Goal: Task Accomplishment & Management: Use online tool/utility

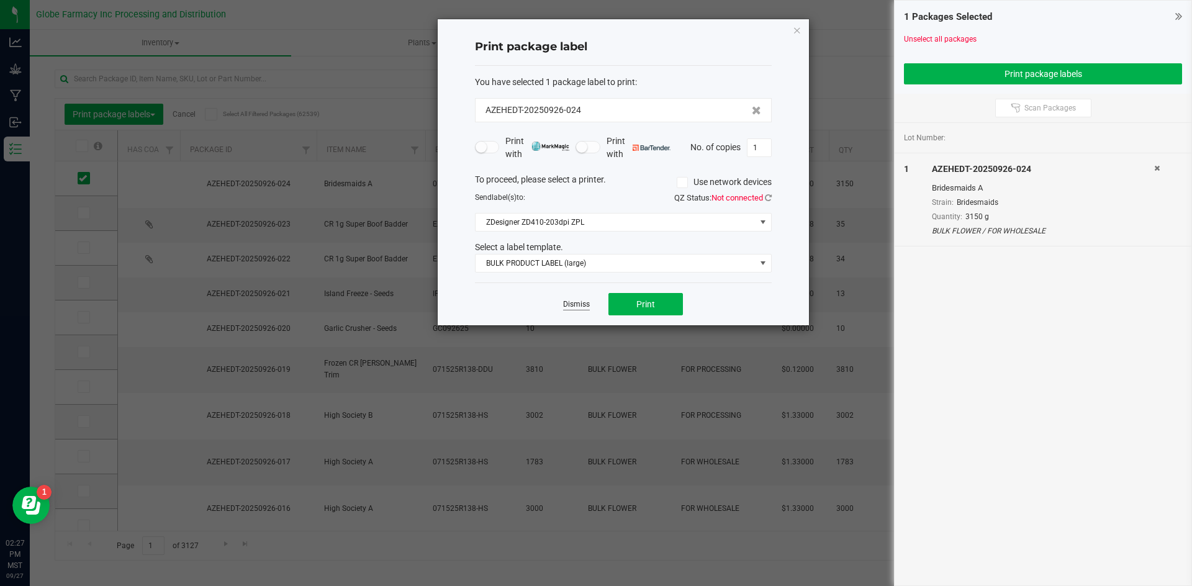
click at [580, 302] on link "Dismiss" at bounding box center [576, 304] width 27 height 11
click at [580, 312] on td "10" at bounding box center [550, 329] width 62 height 35
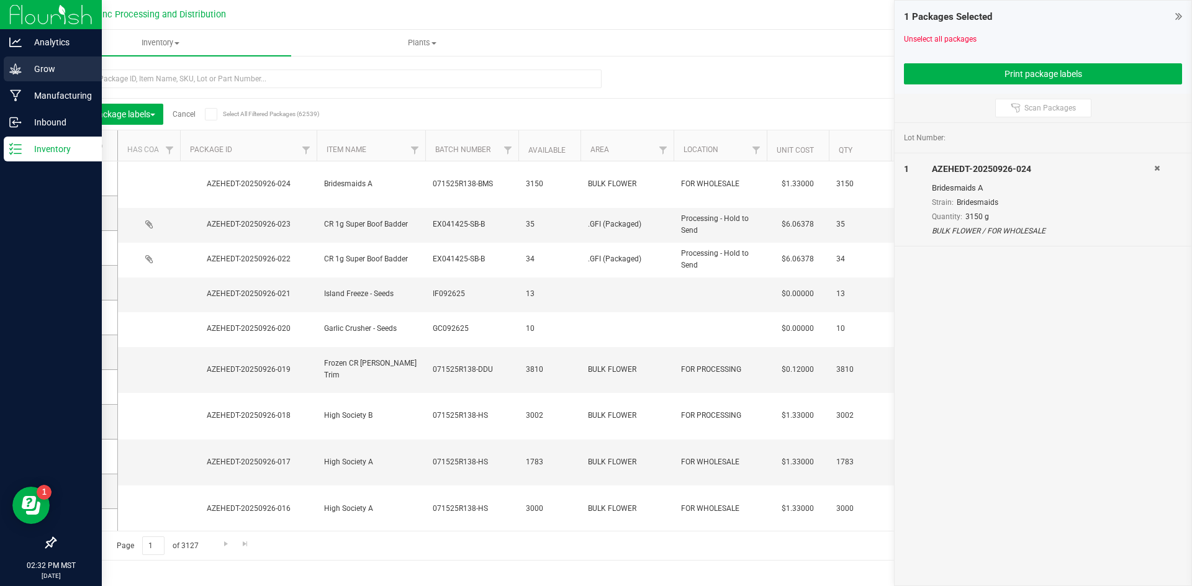
click at [18, 70] on icon at bounding box center [15, 69] width 12 height 12
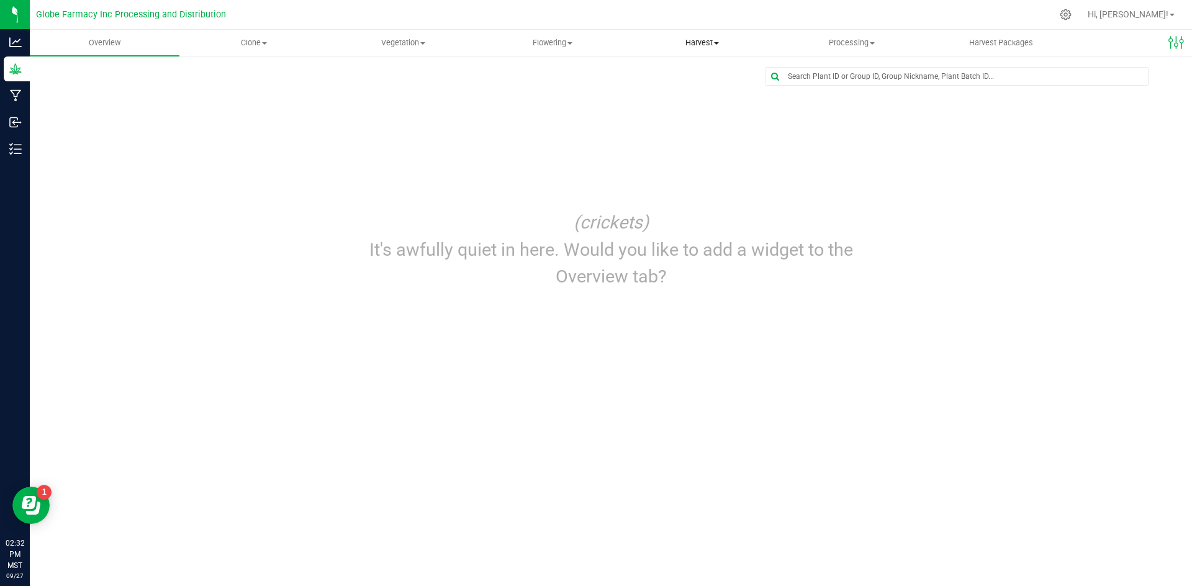
click at [689, 40] on span "Harvest" at bounding box center [702, 42] width 148 height 11
click at [671, 72] on span "Harvests" at bounding box center [662, 75] width 69 height 11
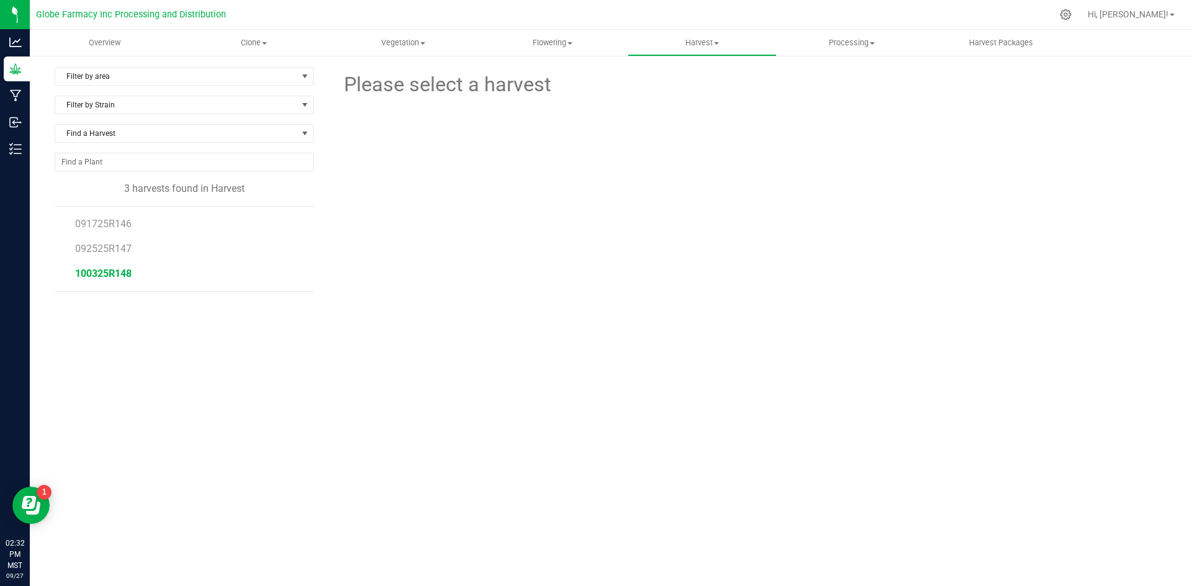
click at [101, 270] on span "100325R148" at bounding box center [103, 274] width 57 height 12
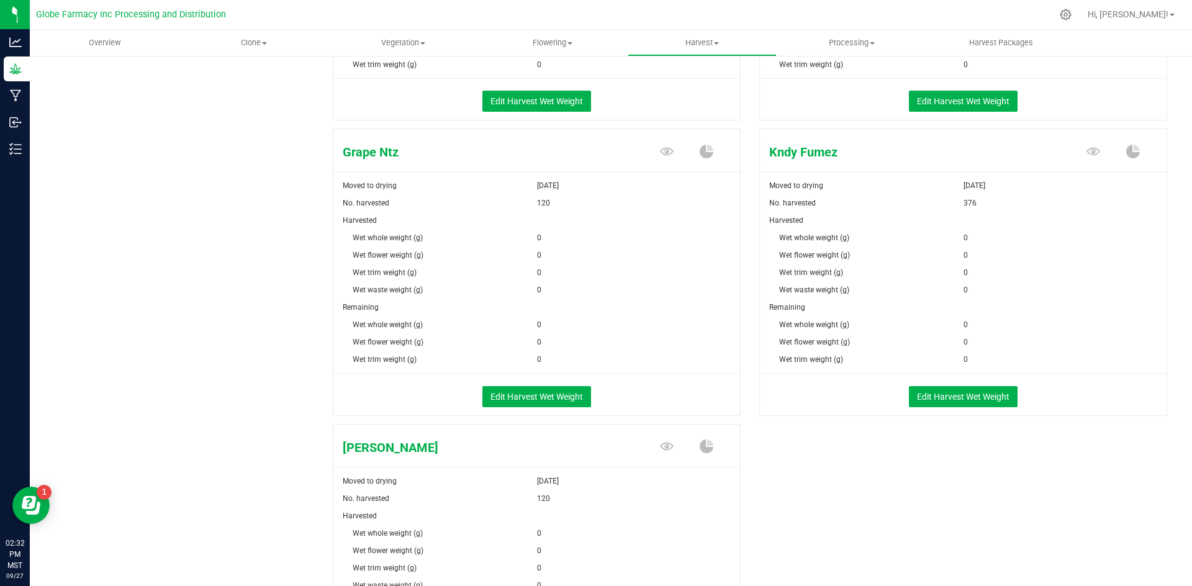
scroll to position [994, 0]
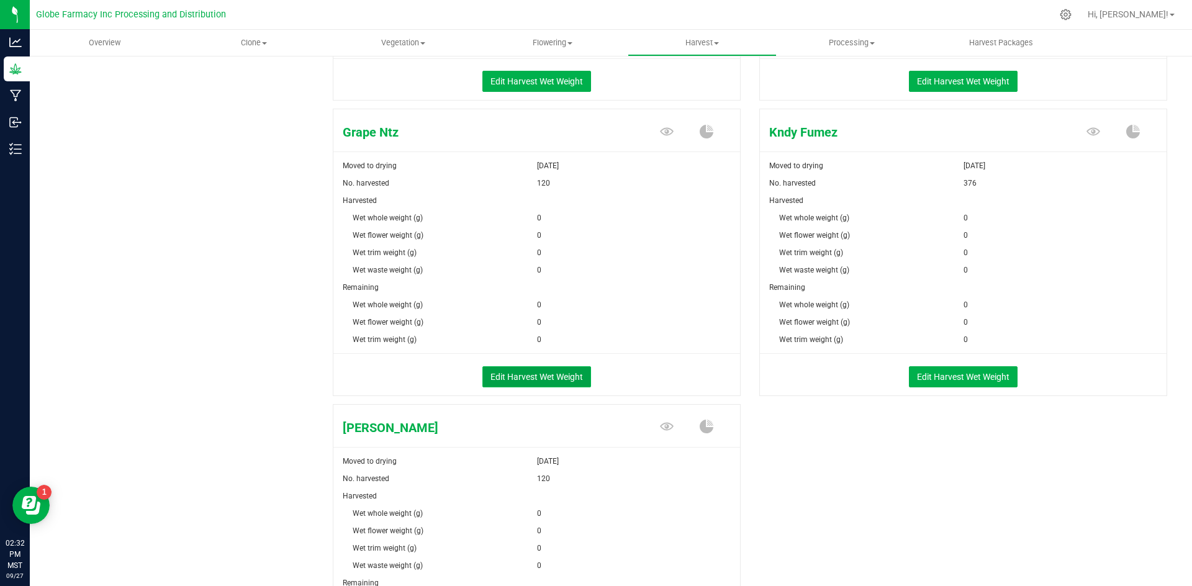
click at [534, 376] on button "Edit Harvest Wet Weight" at bounding box center [537, 376] width 109 height 21
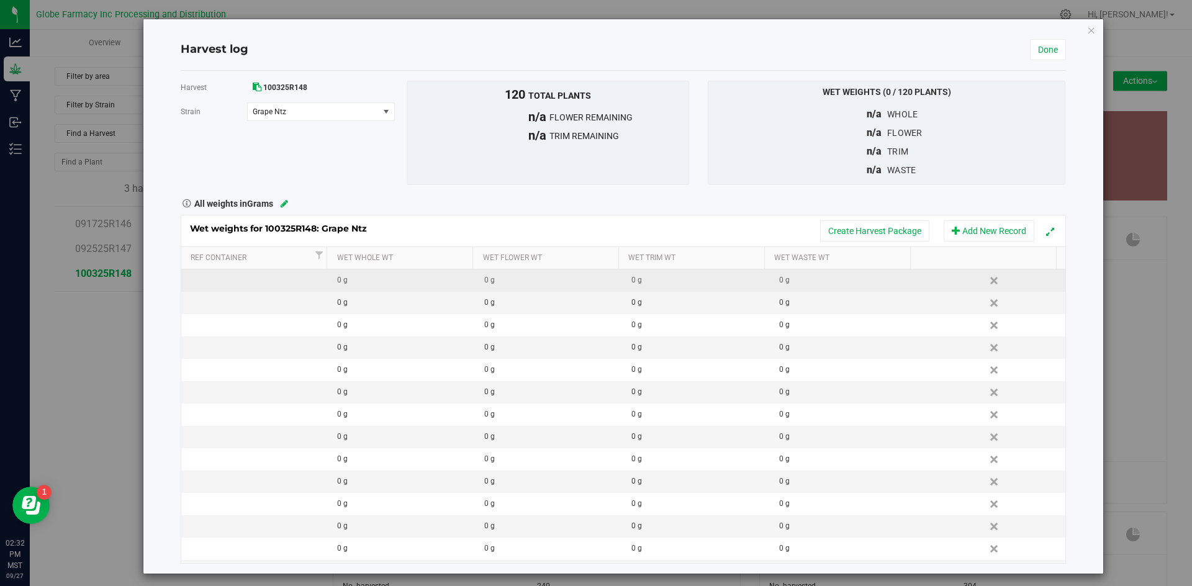
click at [396, 288] on td "0 g" at bounding box center [402, 281] width 147 height 22
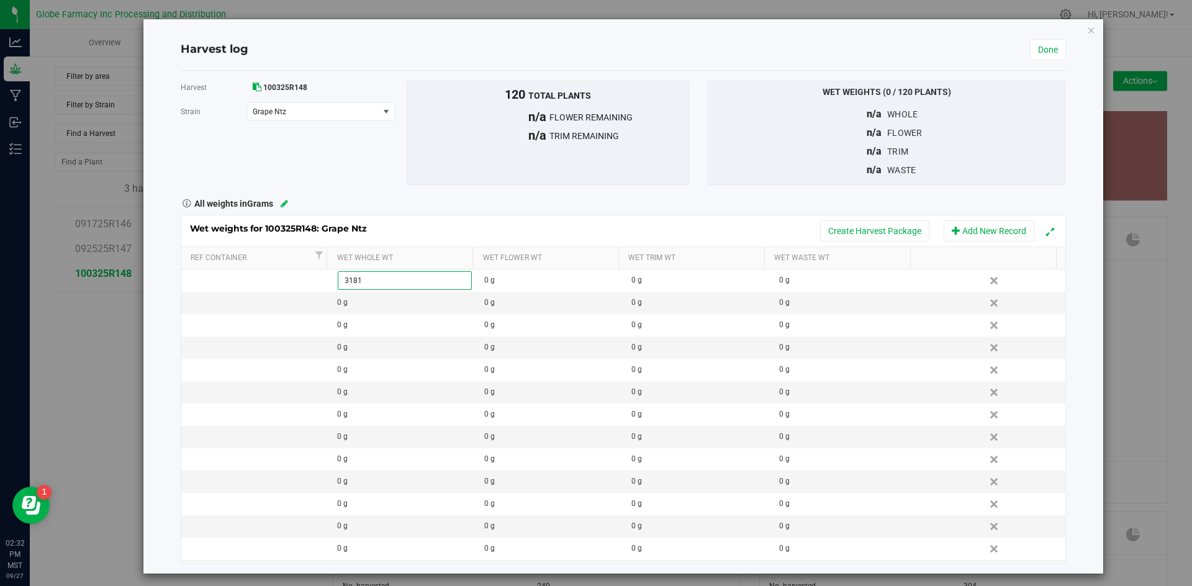
type input "31810"
click at [751, 213] on div "Wet weights for 100325R148: Grape Ntz Create Harvest Package Add New Record Ref…" at bounding box center [624, 387] width 886 height 353
click at [841, 228] on button "Create Harvest Package" at bounding box center [874, 230] width 109 height 21
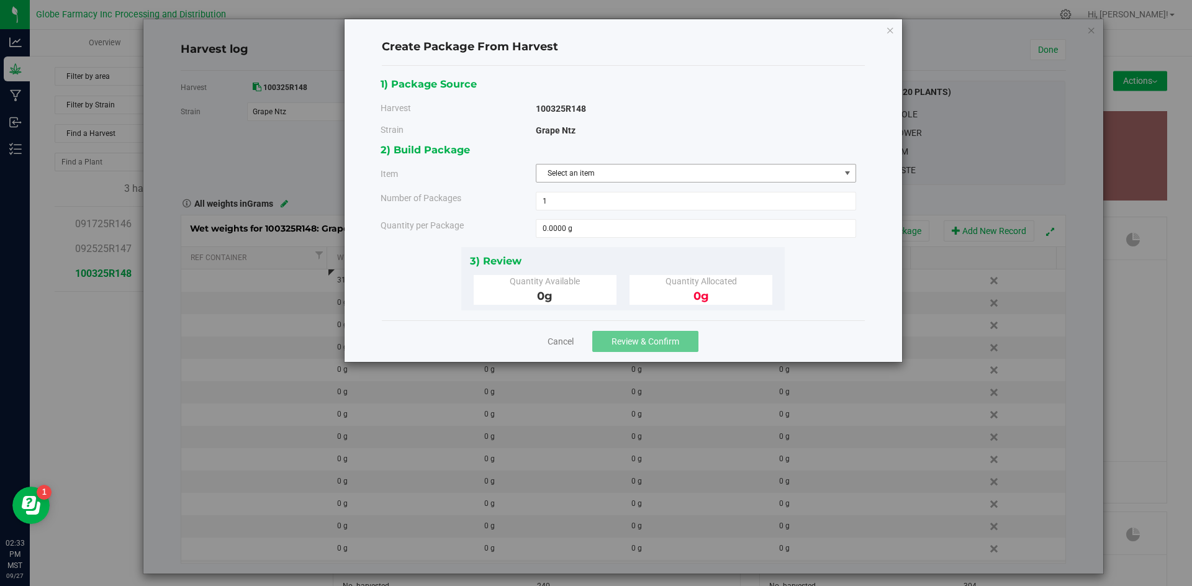
click at [650, 175] on span "Select an item" at bounding box center [689, 173] width 304 height 17
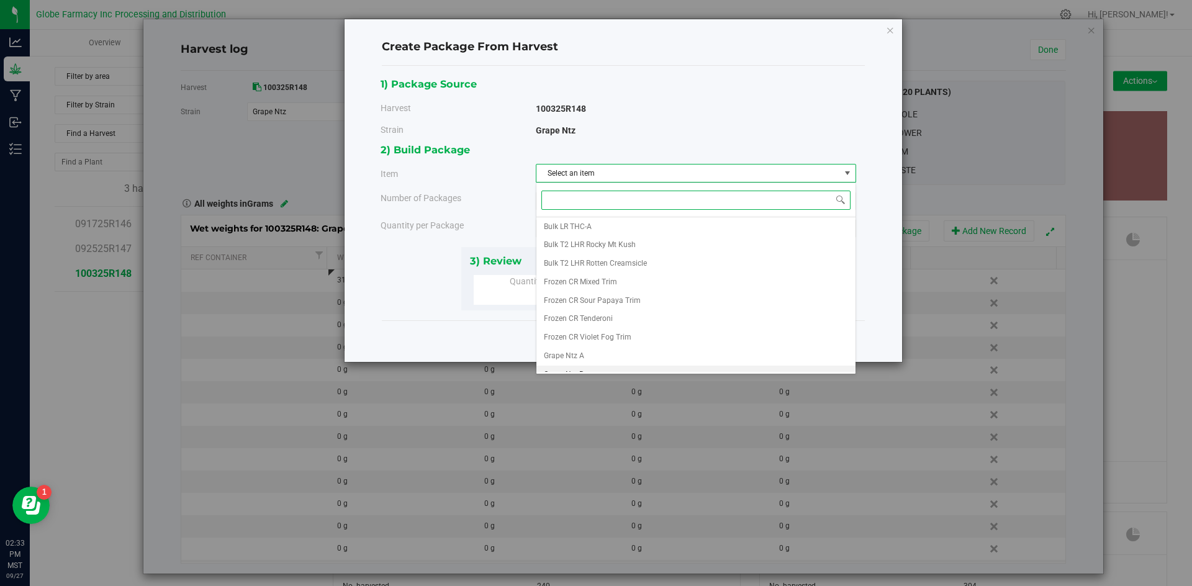
scroll to position [158, 0]
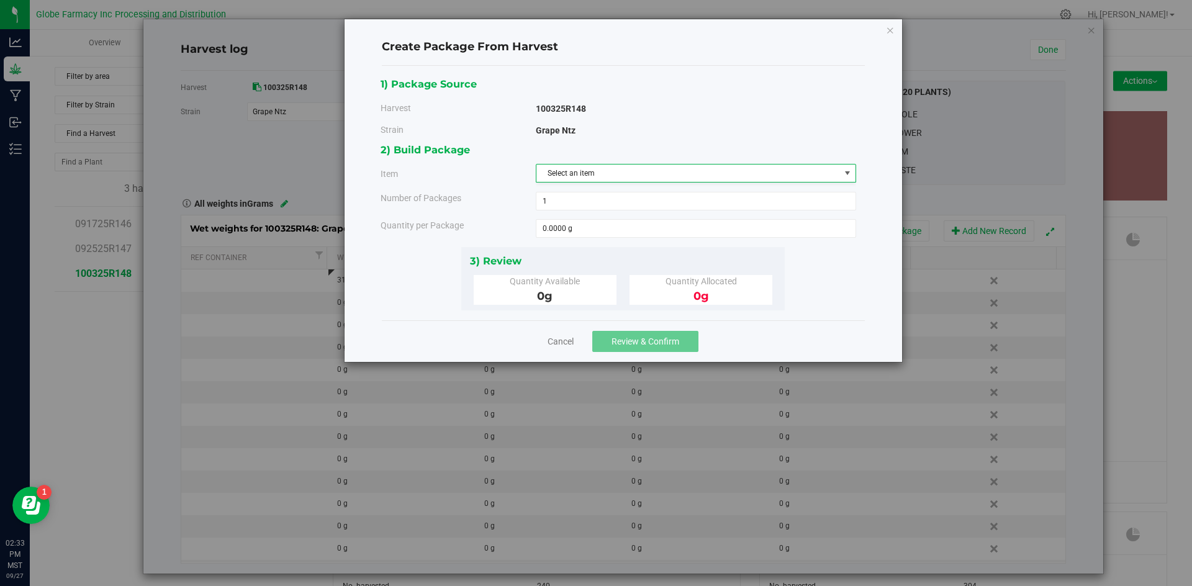
click at [884, 28] on div "Create Package From Harvest 1) Package Source Harvest 100325R148 [GEOGRAPHIC_DA…" at bounding box center [624, 190] width 558 height 343
click at [896, 27] on div "Create Package From Harvest 1) Package Source Harvest 100325R148 [GEOGRAPHIC_DA…" at bounding box center [624, 190] width 558 height 343
click at [889, 28] on icon "button" at bounding box center [890, 29] width 9 height 15
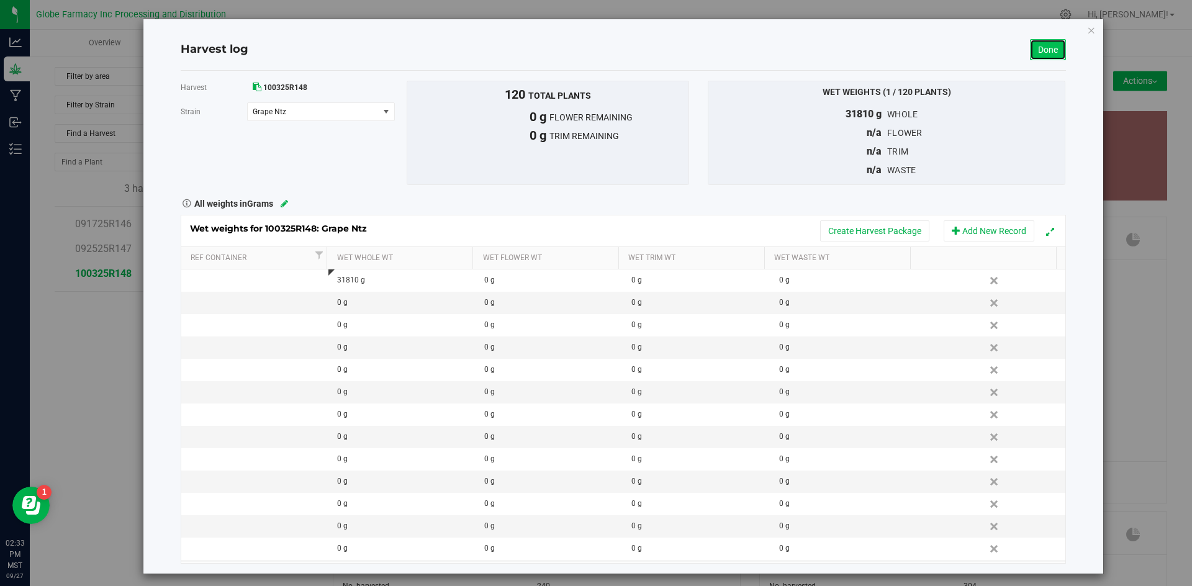
click at [1041, 52] on link "Done" at bounding box center [1048, 49] width 36 height 21
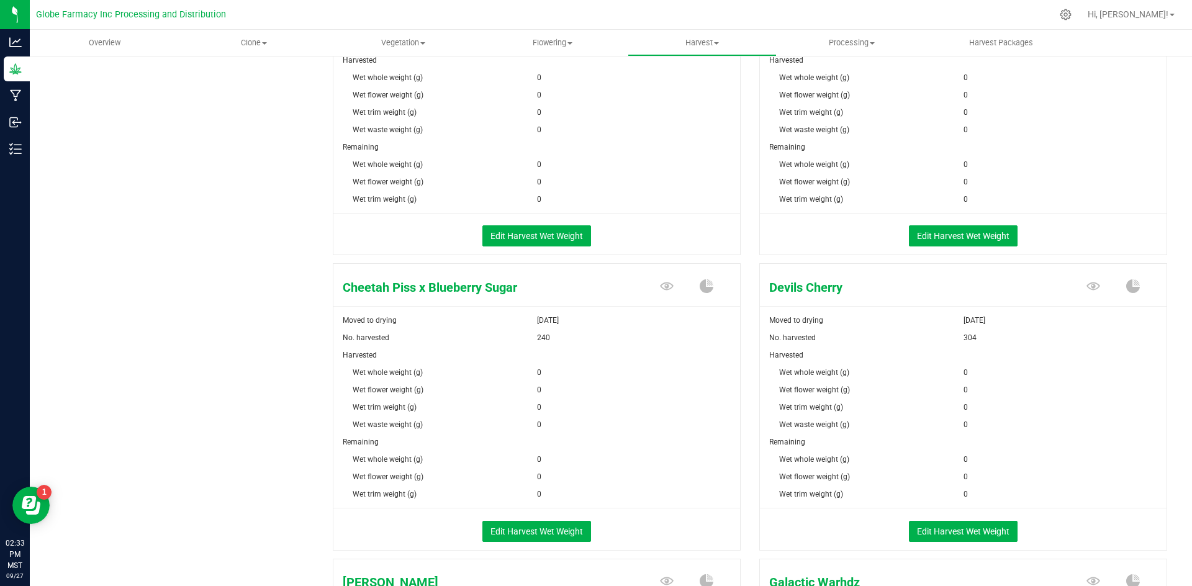
scroll to position [310, 0]
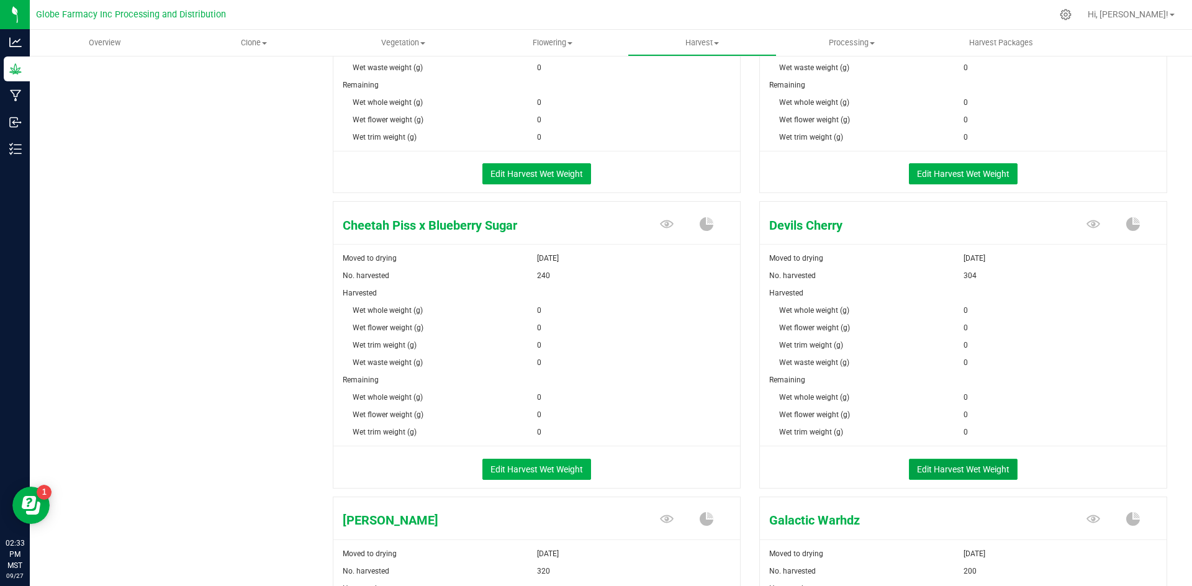
click at [957, 469] on button "Edit Harvest Wet Weight" at bounding box center [963, 469] width 109 height 21
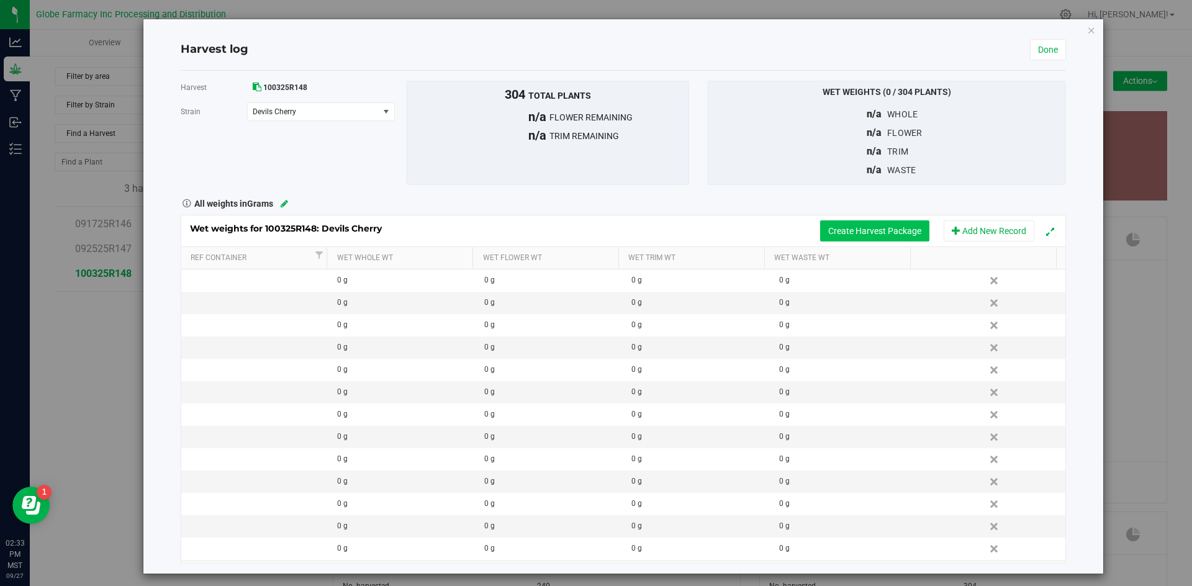
click at [904, 229] on button "Create Harvest Package" at bounding box center [874, 230] width 109 height 21
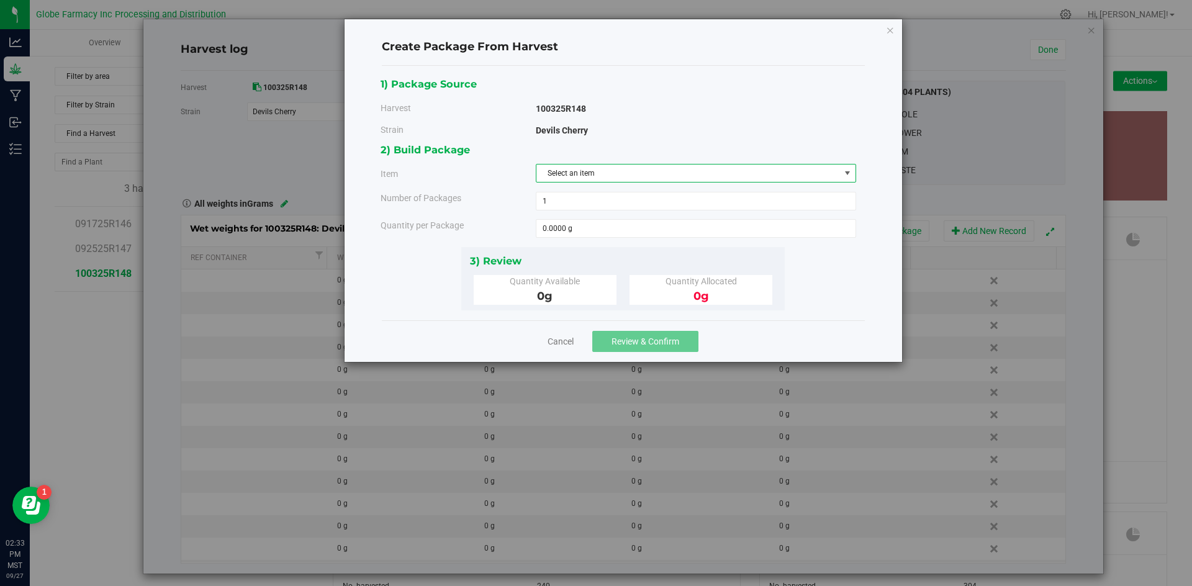
click at [561, 178] on span "Select an item" at bounding box center [689, 173] width 304 height 17
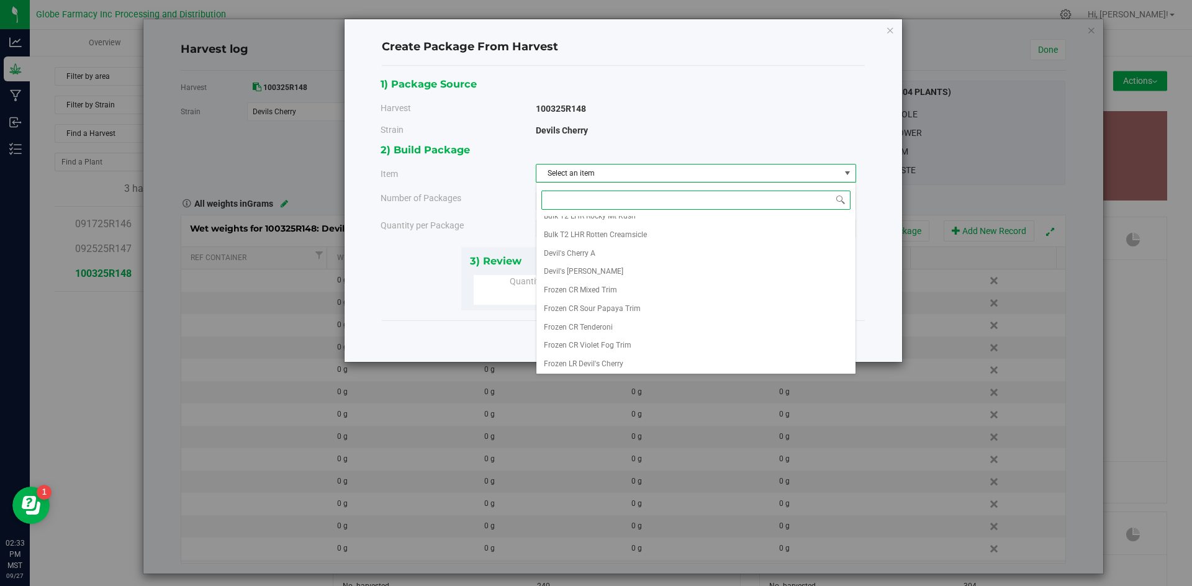
scroll to position [195, 0]
click at [591, 365] on span "Frozen LR Devil's Cherry" at bounding box center [583, 363] width 79 height 16
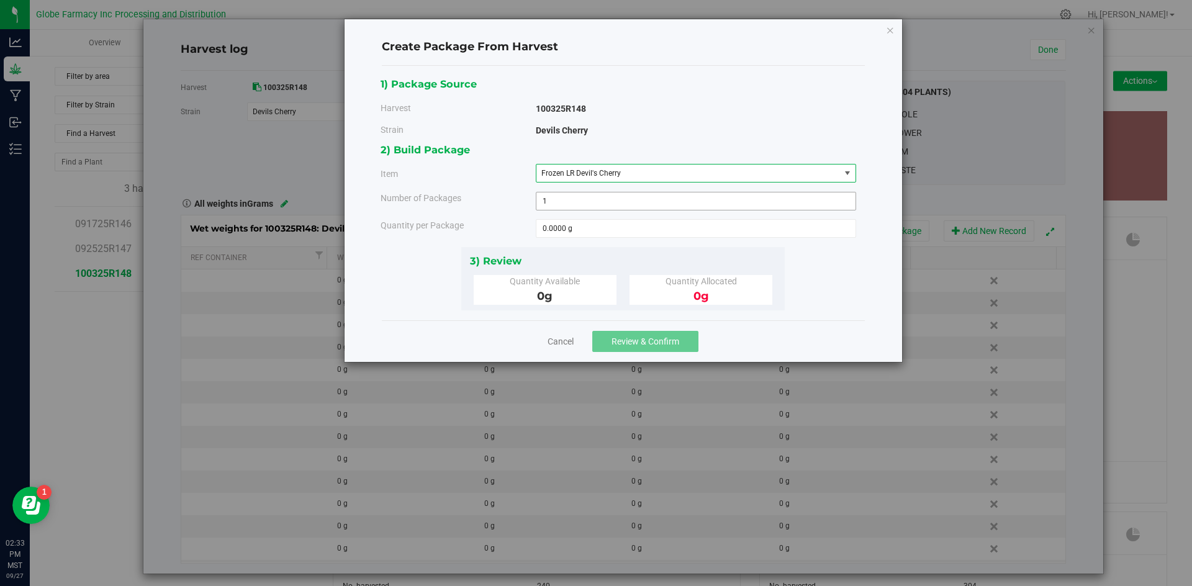
click at [597, 199] on span "1 1" at bounding box center [696, 201] width 320 height 19
click at [594, 231] on span at bounding box center [696, 228] width 320 height 19
type input "3500"
type input "3500.0000 g"
click at [801, 299] on div "1) Package Source Harvest 100325R148 [GEOGRAPHIC_DATA] Devils Cherry Bulk Kief" at bounding box center [623, 193] width 485 height 235
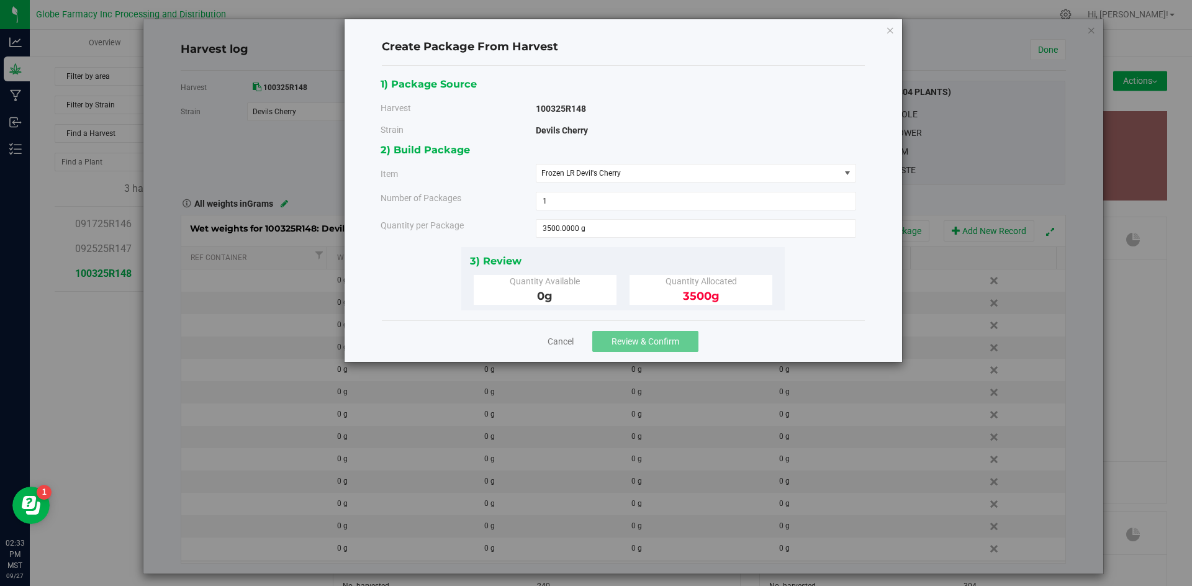
click at [801, 299] on div "1) Package Source Harvest 100325R148 [GEOGRAPHIC_DATA] Devils Cherry Bulk Kief" at bounding box center [623, 193] width 485 height 235
click at [558, 346] on link "Cancel" at bounding box center [561, 341] width 26 height 12
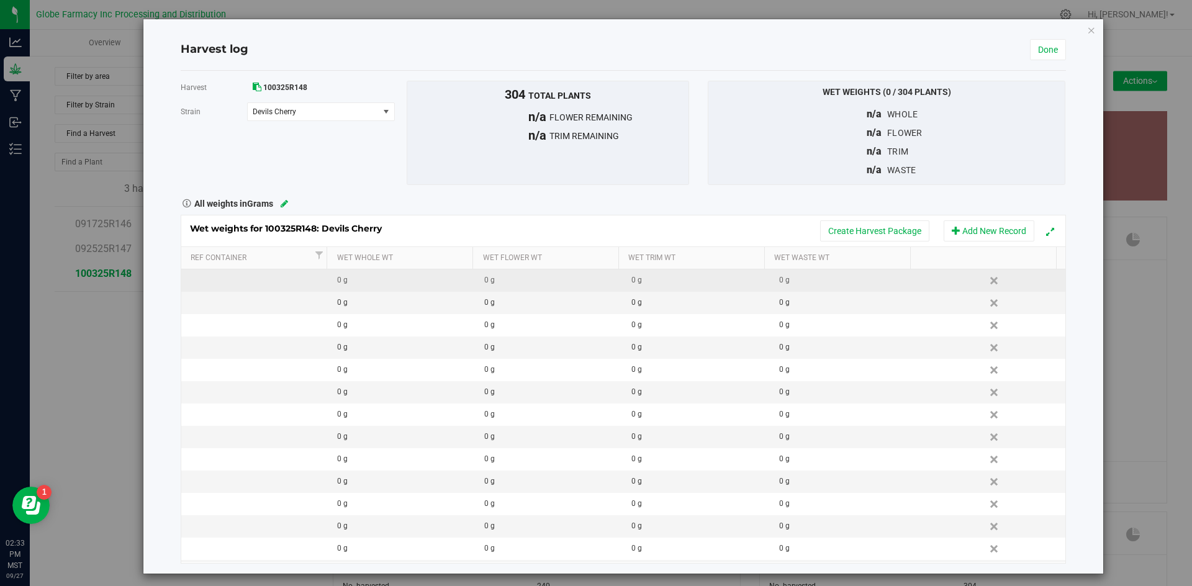
click at [343, 285] on div "0 g" at bounding box center [406, 280] width 138 height 12
type input "7540"
click at [777, 234] on div "Wet weights for 100325R148: Devils Cherry Create Harvest Package Add New Record…" at bounding box center [624, 389] width 886 height 349
type input "7540.0000 g"
click at [833, 235] on button "Create Harvest Package" at bounding box center [874, 230] width 109 height 21
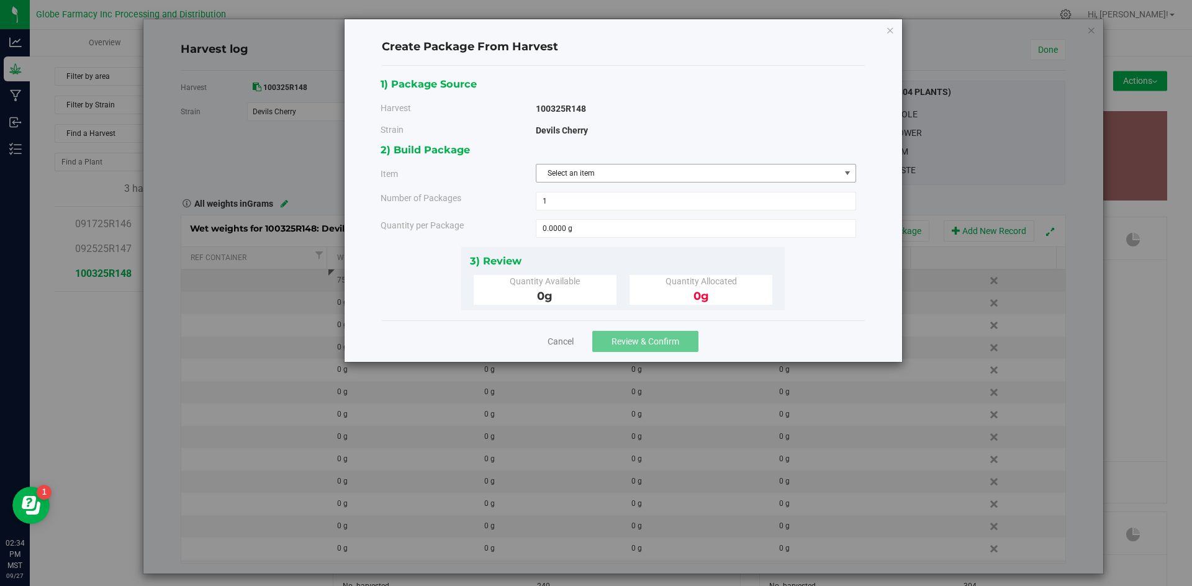
click at [632, 177] on span "Select an item" at bounding box center [689, 173] width 304 height 17
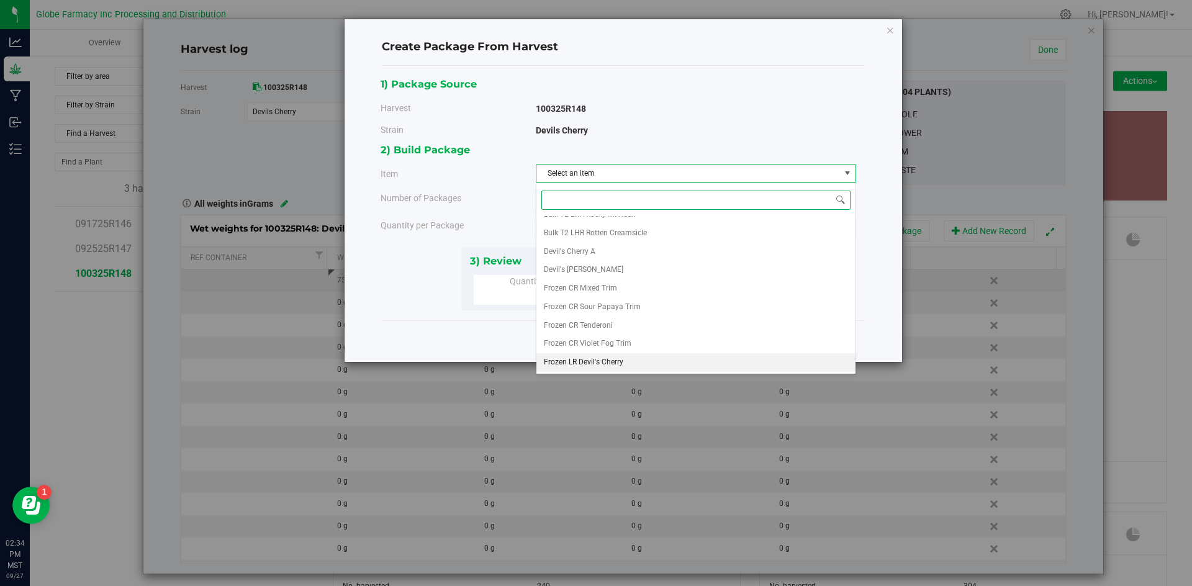
click at [587, 357] on span "Frozen LR Devil's Cherry" at bounding box center [583, 363] width 79 height 16
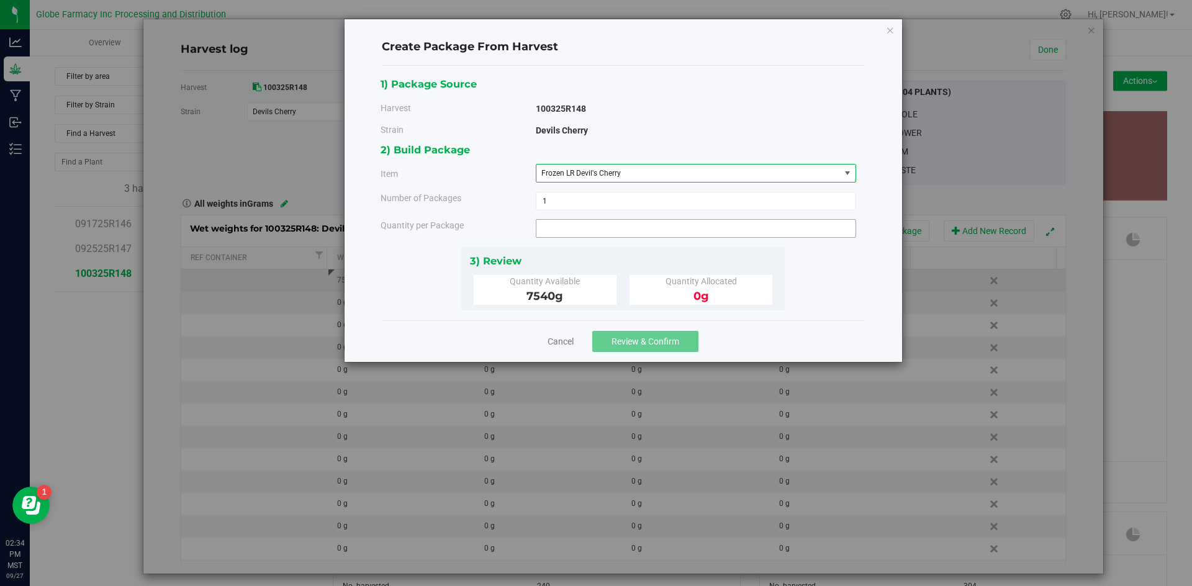
click at [571, 226] on span at bounding box center [696, 228] width 320 height 19
type input "3500"
type input "3500.0000 g"
click at [769, 253] on div "3) Review" at bounding box center [623, 261] width 307 height 17
click at [674, 346] on span "Review & Confirm" at bounding box center [646, 342] width 68 height 10
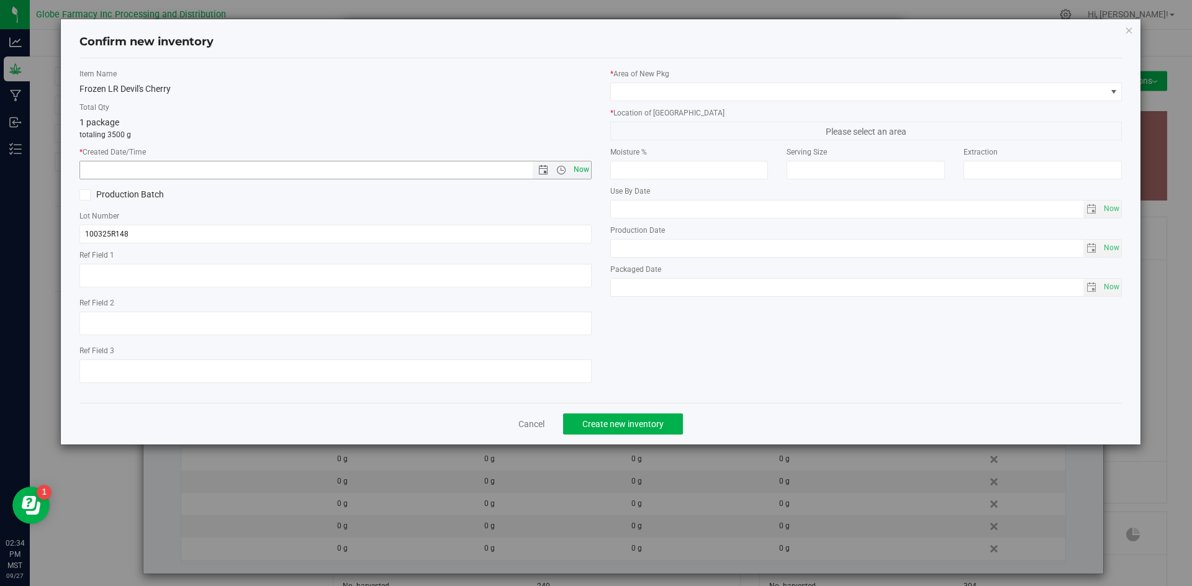
click at [582, 167] on span "Now" at bounding box center [581, 170] width 21 height 18
type input "[DATE] 2:34 PM"
click at [564, 238] on input "100325R148" at bounding box center [335, 234] width 512 height 19
type input "100325R148-DC"
click at [729, 97] on span at bounding box center [859, 91] width 496 height 17
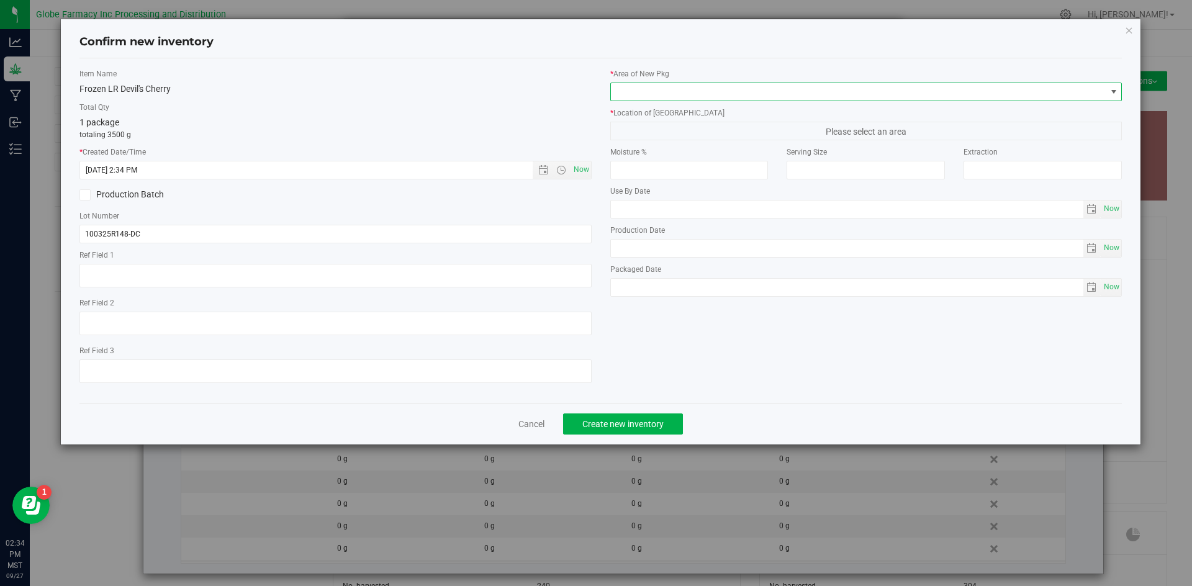
click at [729, 97] on span at bounding box center [859, 91] width 496 height 17
click at [682, 78] on label "* Area of [GEOGRAPHIC_DATA]" at bounding box center [866, 73] width 512 height 11
click at [678, 83] on span at bounding box center [859, 91] width 496 height 17
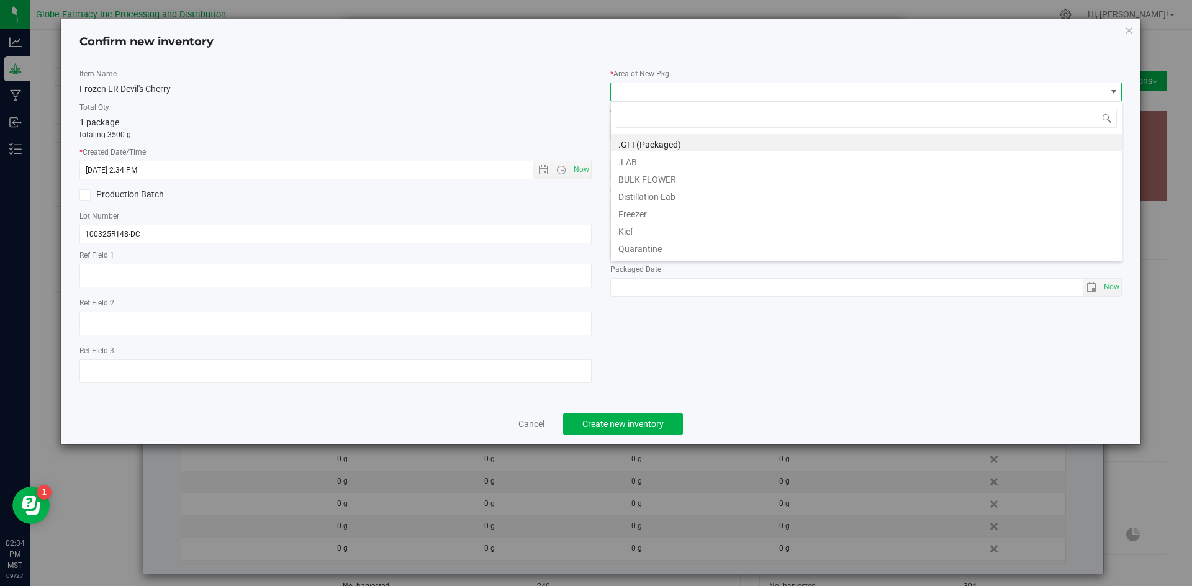
scroll to position [19, 512]
click at [627, 176] on li "BULK FLOWER" at bounding box center [866, 177] width 511 height 17
click at [627, 176] on input "number" at bounding box center [689, 170] width 158 height 19
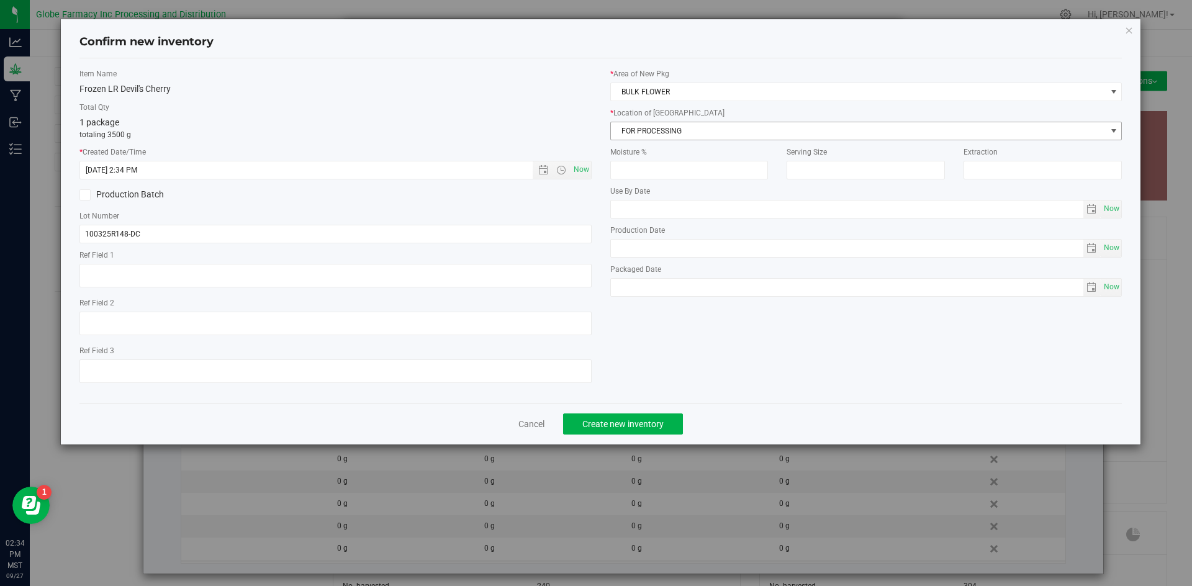
click at [632, 125] on span "FOR PROCESSING" at bounding box center [859, 130] width 496 height 17
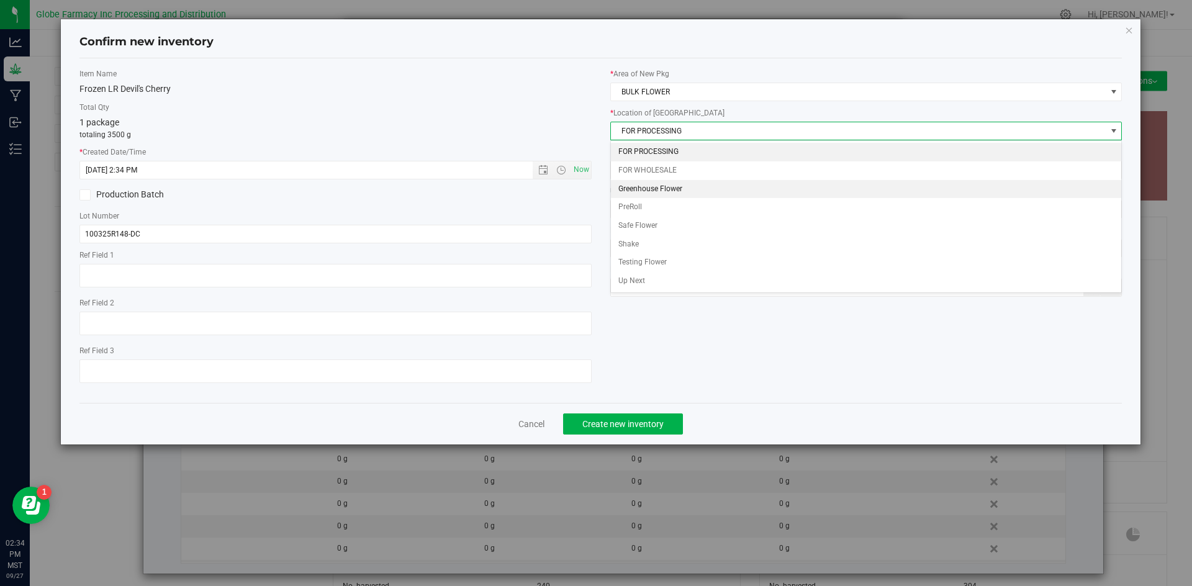
click at [647, 193] on li "Greenhouse Flower" at bounding box center [866, 189] width 511 height 19
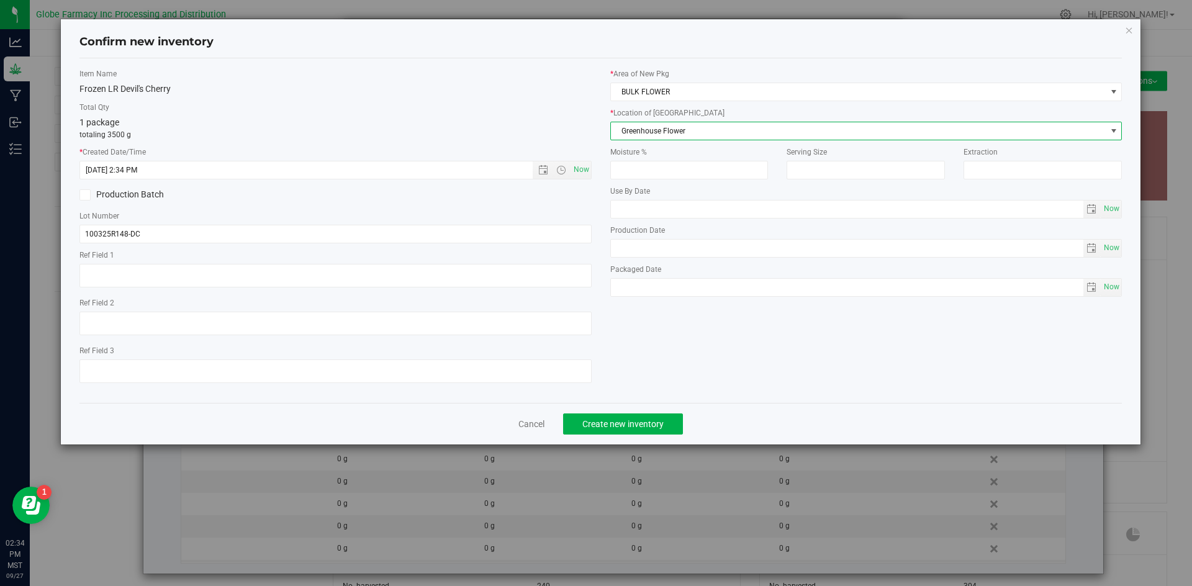
click at [660, 341] on div "Item Name Frozen LR Devil's Cherry Total Qty 1 package totaling 3500 g * Create…" at bounding box center [601, 230] width 1062 height 325
click at [643, 417] on button "Create new inventory" at bounding box center [623, 424] width 120 height 21
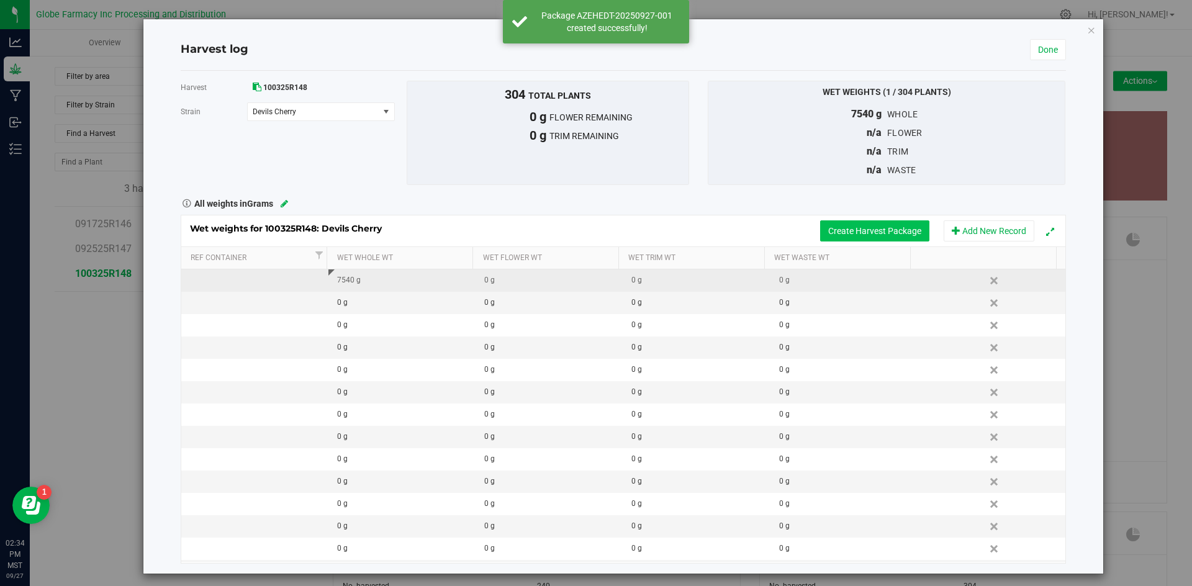
click at [861, 233] on button "Create Harvest Package" at bounding box center [874, 230] width 109 height 21
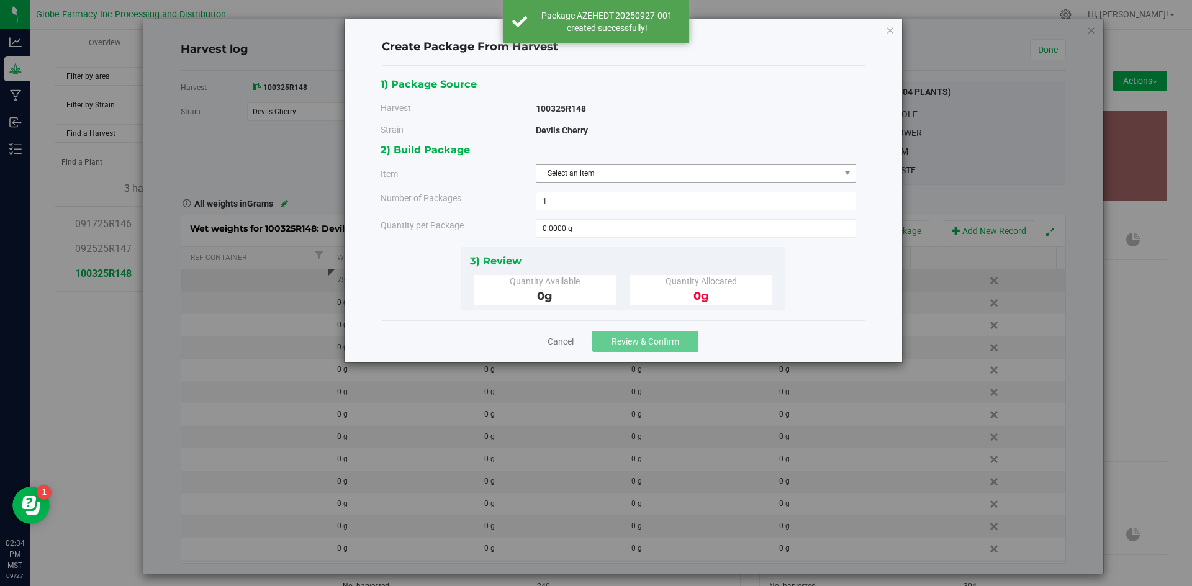
click at [726, 182] on span "Select an item" at bounding box center [689, 173] width 304 height 17
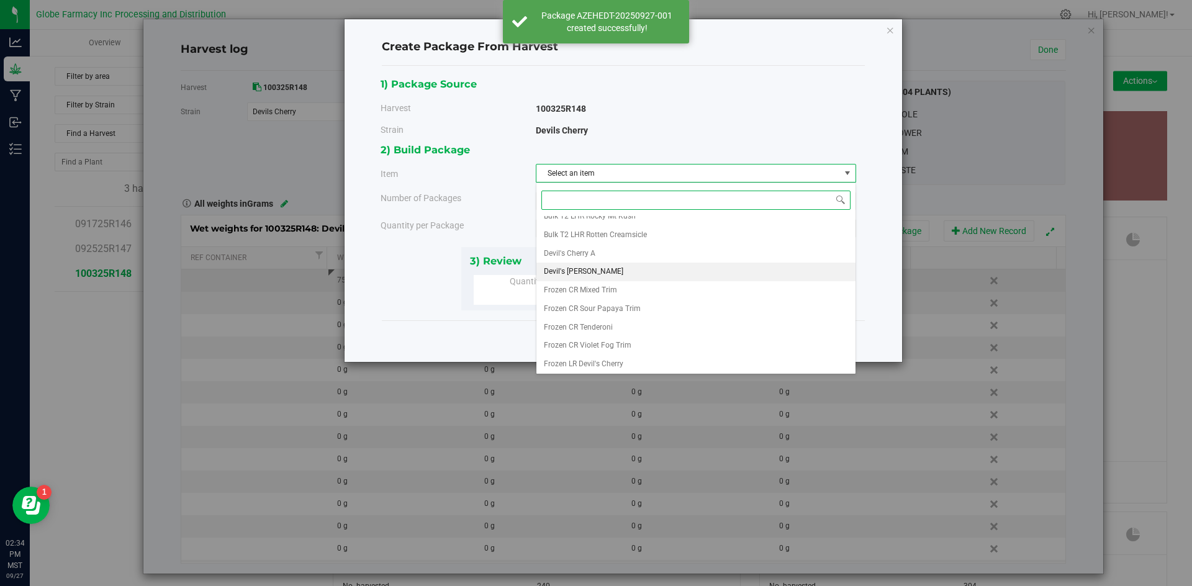
scroll to position [195, 0]
click at [634, 363] on li "Frozen LR Devil's Cherry" at bounding box center [696, 362] width 319 height 19
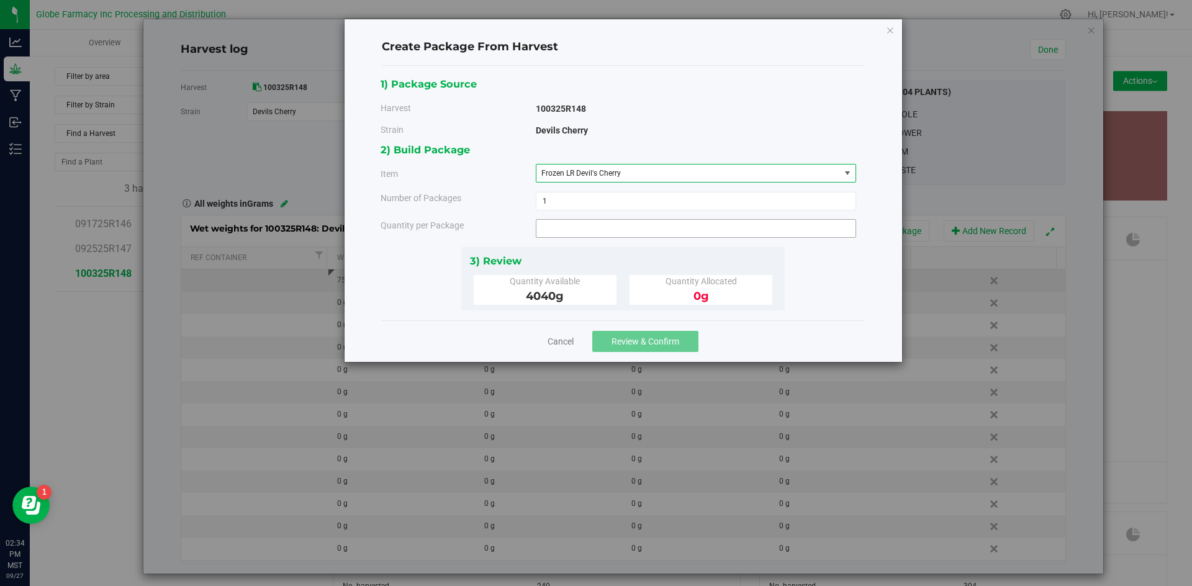
click at [594, 226] on span at bounding box center [696, 228] width 320 height 19
type input "4040"
type input "4040.0000 g"
click at [617, 345] on span "Review & Confirm" at bounding box center [646, 342] width 68 height 10
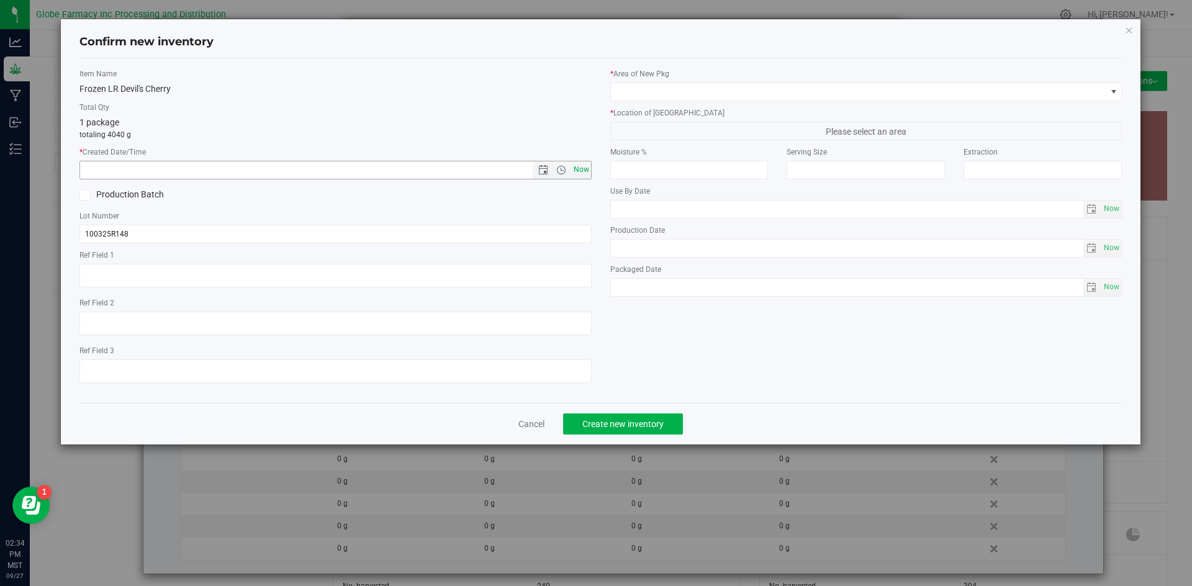
click at [584, 173] on span "Now" at bounding box center [581, 170] width 21 height 18
type input "[DATE] 2:34 PM"
click at [582, 230] on input "100325R148" at bounding box center [335, 234] width 512 height 19
type input "100325R148-DC"
click at [721, 95] on span at bounding box center [859, 91] width 496 height 17
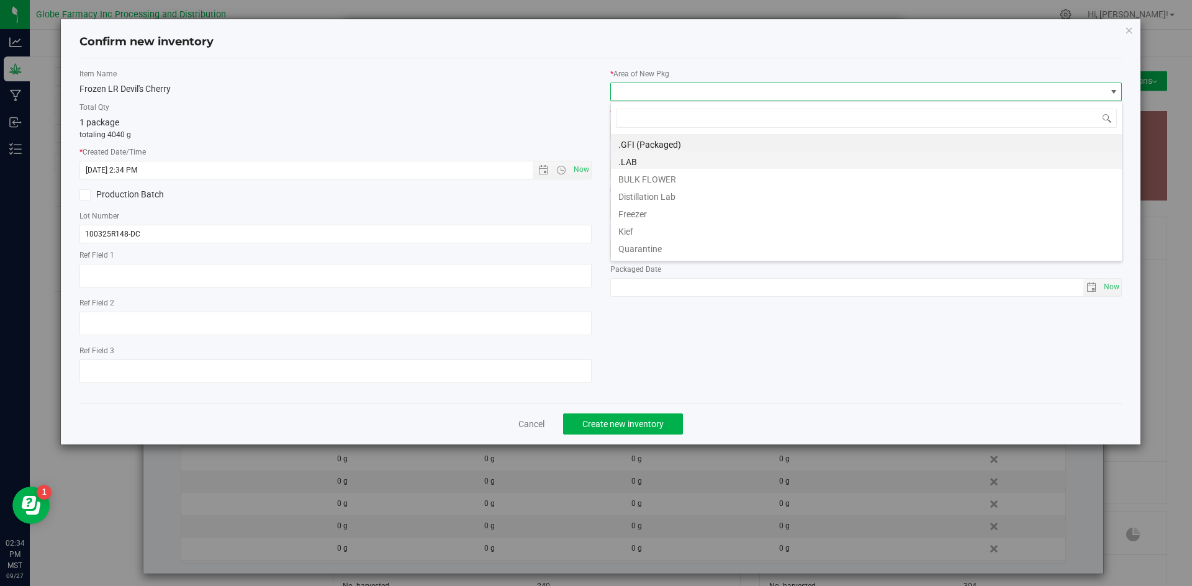
scroll to position [19, 512]
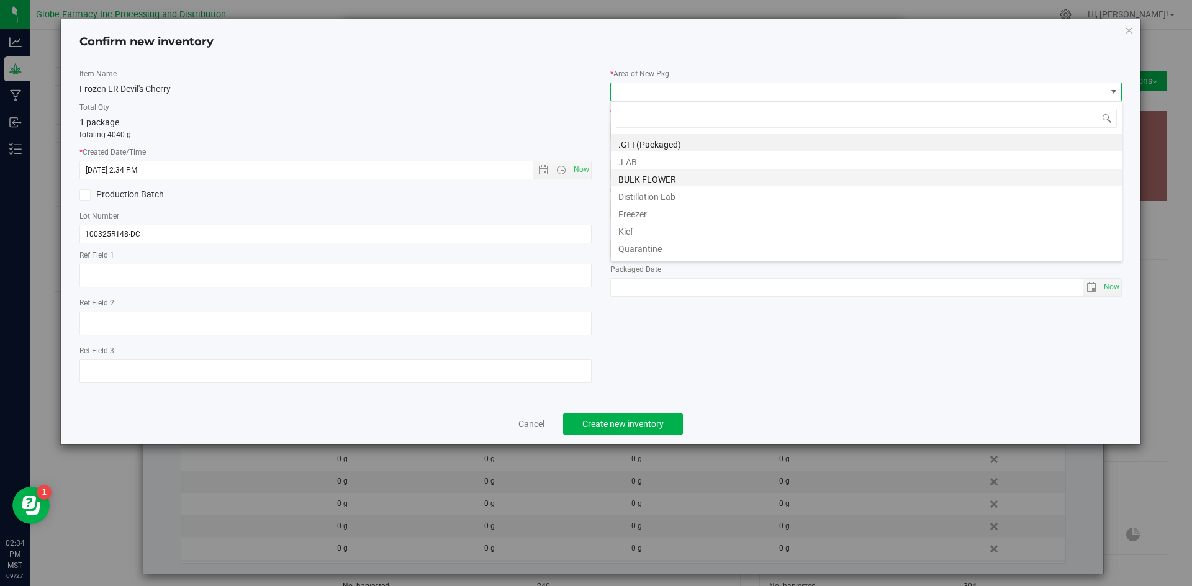
click at [716, 177] on li "BULK FLOWER" at bounding box center [866, 177] width 511 height 17
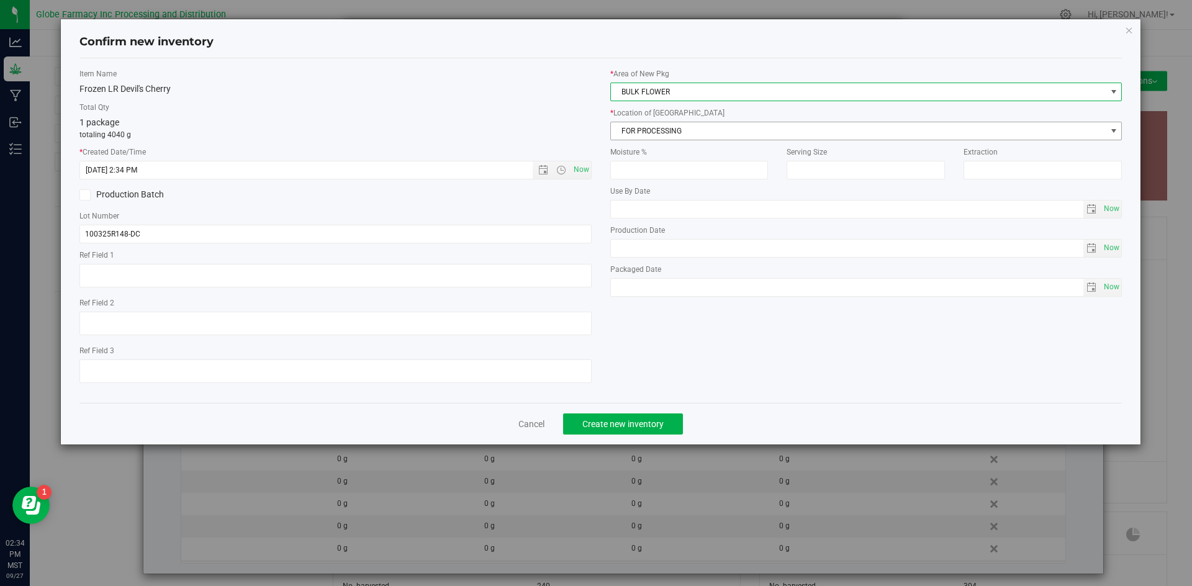
click at [712, 136] on span "FOR PROCESSING" at bounding box center [859, 130] width 496 height 17
click at [705, 122] on span "FOR PROCESSING" at bounding box center [859, 130] width 496 height 17
click at [705, 132] on span "FOR PROCESSING" at bounding box center [859, 130] width 496 height 17
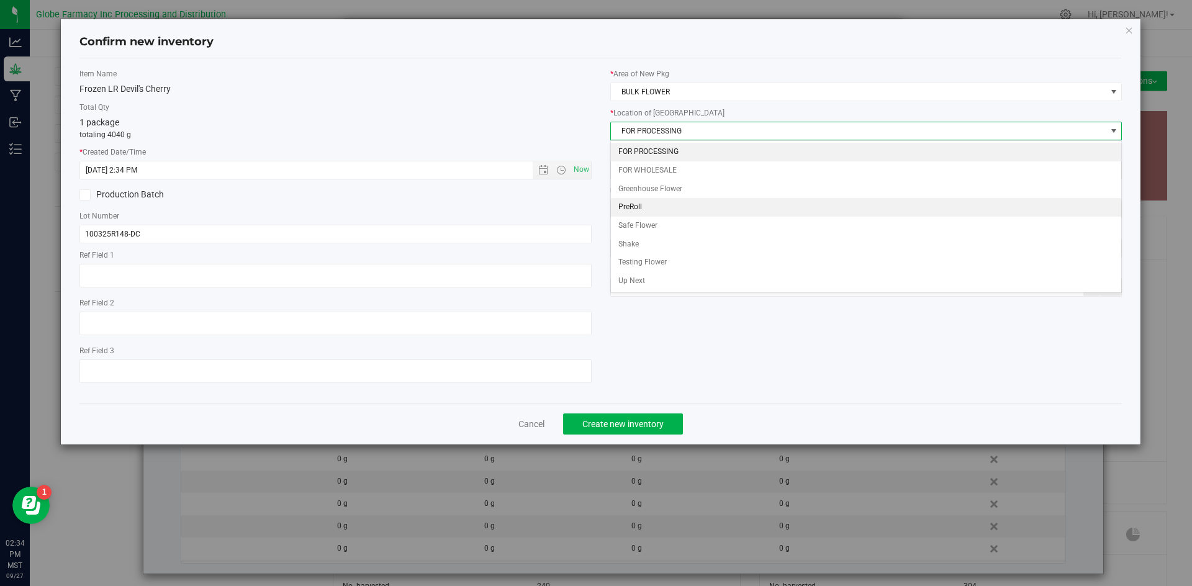
click at [696, 198] on li "PreRoll" at bounding box center [866, 207] width 511 height 19
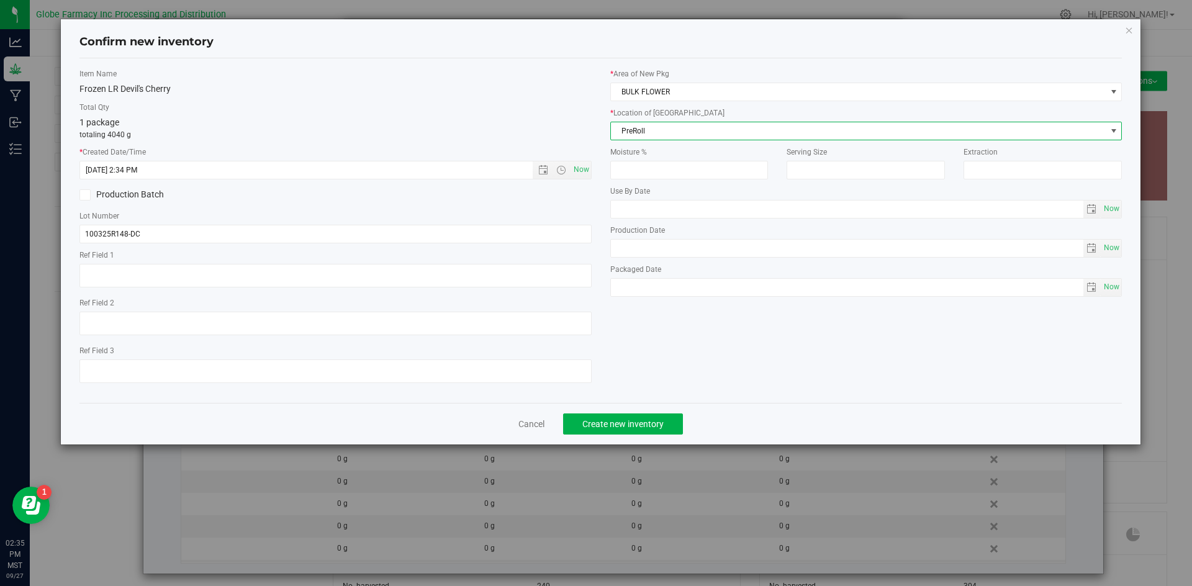
click at [695, 140] on div "* Area of [GEOGRAPHIC_DATA] BULK FLOWER * Location of [GEOGRAPHIC_DATA] PreRoll…" at bounding box center [866, 185] width 531 height 235
click at [695, 134] on span "PreRoll" at bounding box center [859, 130] width 496 height 17
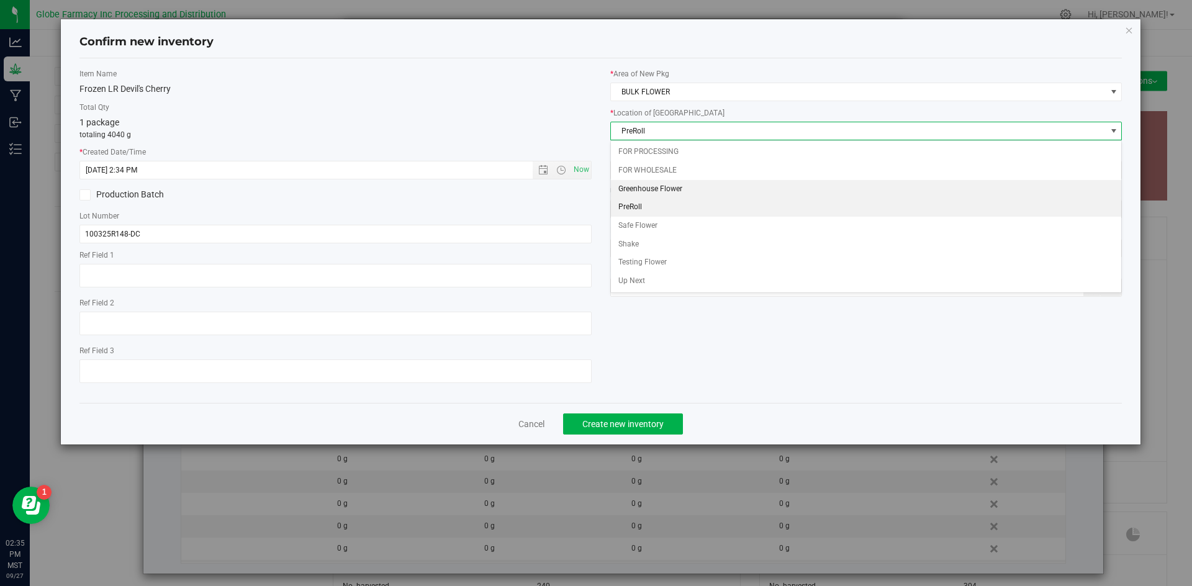
click at [692, 187] on li "Greenhouse Flower" at bounding box center [866, 189] width 511 height 19
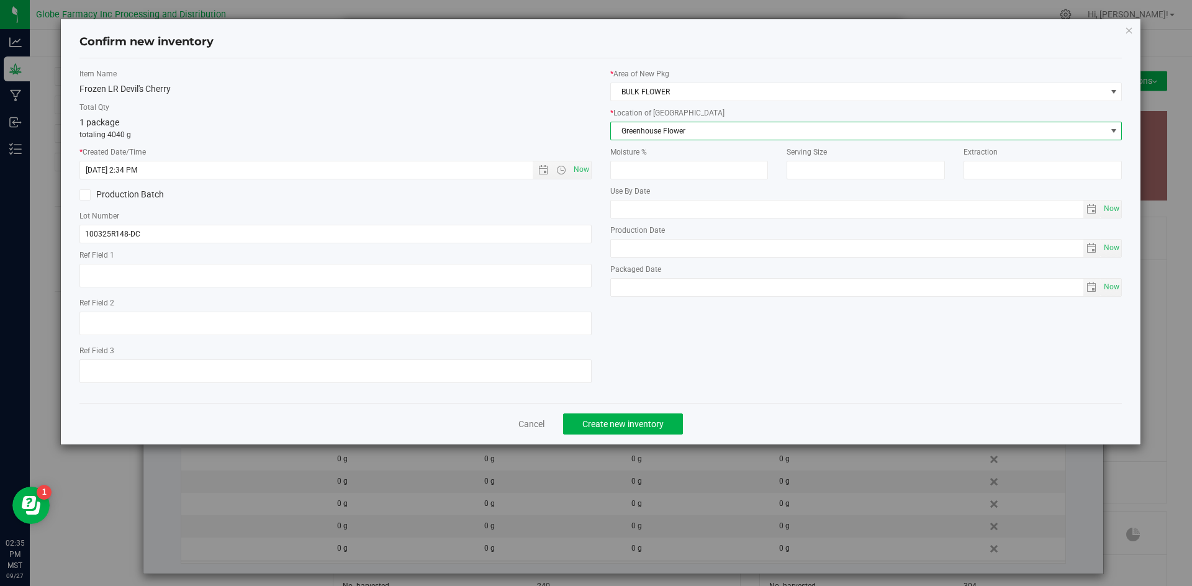
click at [680, 320] on div "Item Name Frozen LR Devil's Cherry Total Qty 1 package totaling 4040 g * Create…" at bounding box center [601, 230] width 1062 height 325
click at [646, 412] on div "Cancel Create new inventory" at bounding box center [600, 424] width 1043 height 42
click at [645, 419] on span "Create new inventory" at bounding box center [622, 424] width 81 height 10
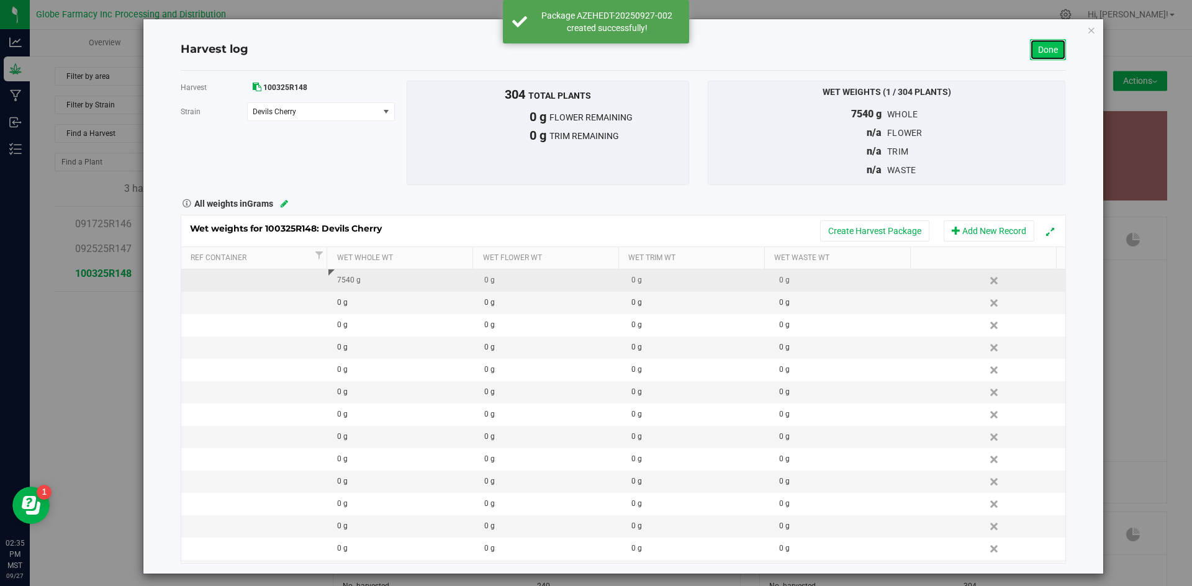
click at [1046, 54] on link "Done" at bounding box center [1048, 49] width 36 height 21
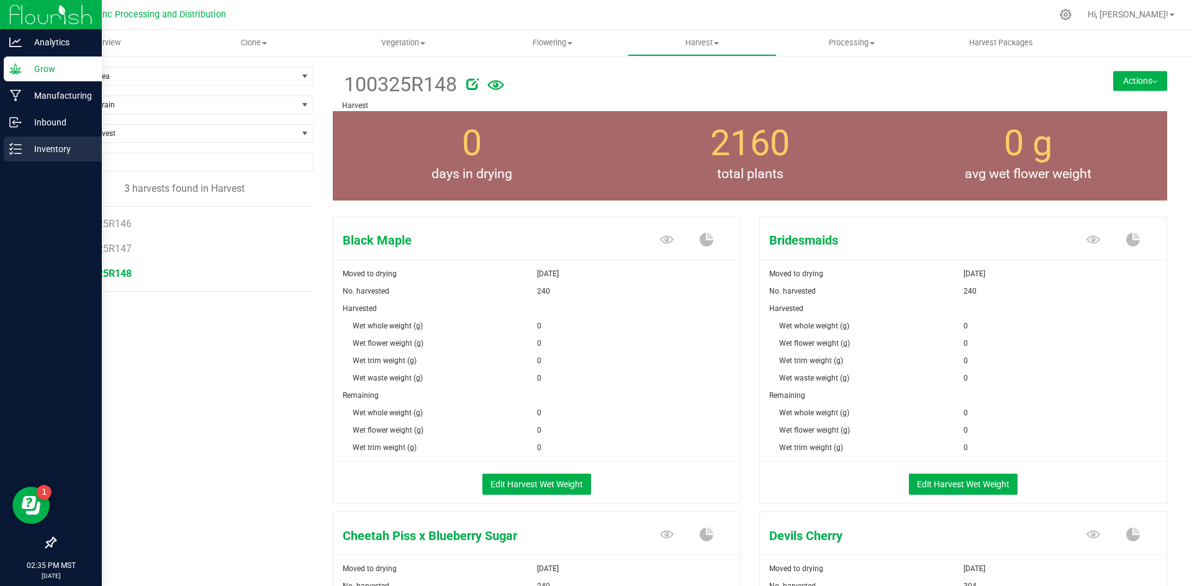
click at [66, 150] on p "Inventory" at bounding box center [59, 149] width 75 height 15
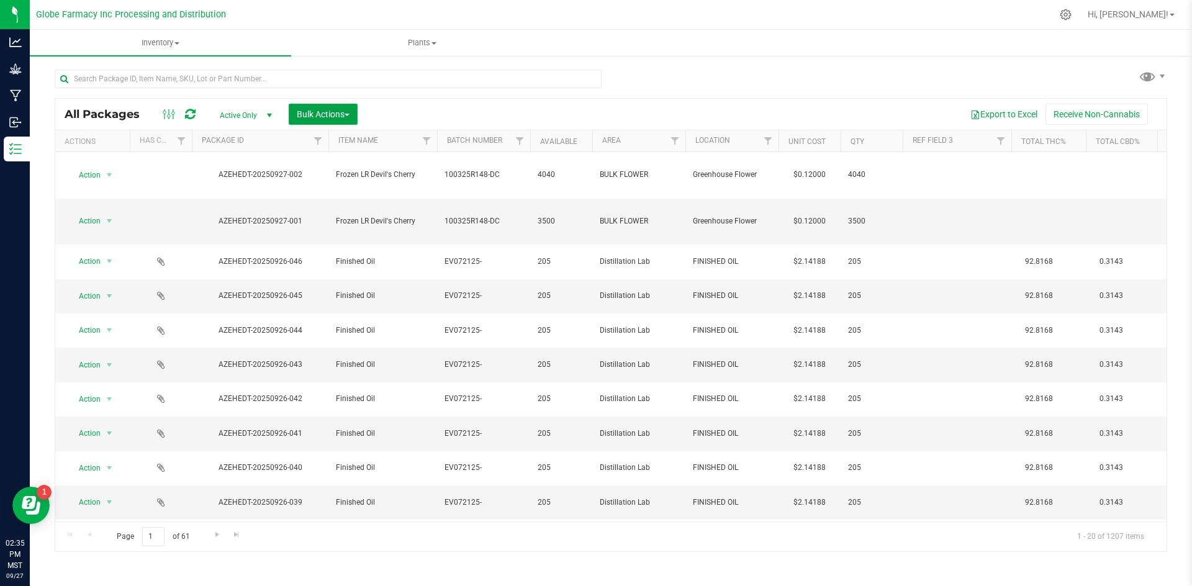
click at [337, 111] on span "Bulk Actions" at bounding box center [323, 114] width 53 height 10
click at [332, 206] on span "Print package labels" at bounding box center [333, 211] width 75 height 10
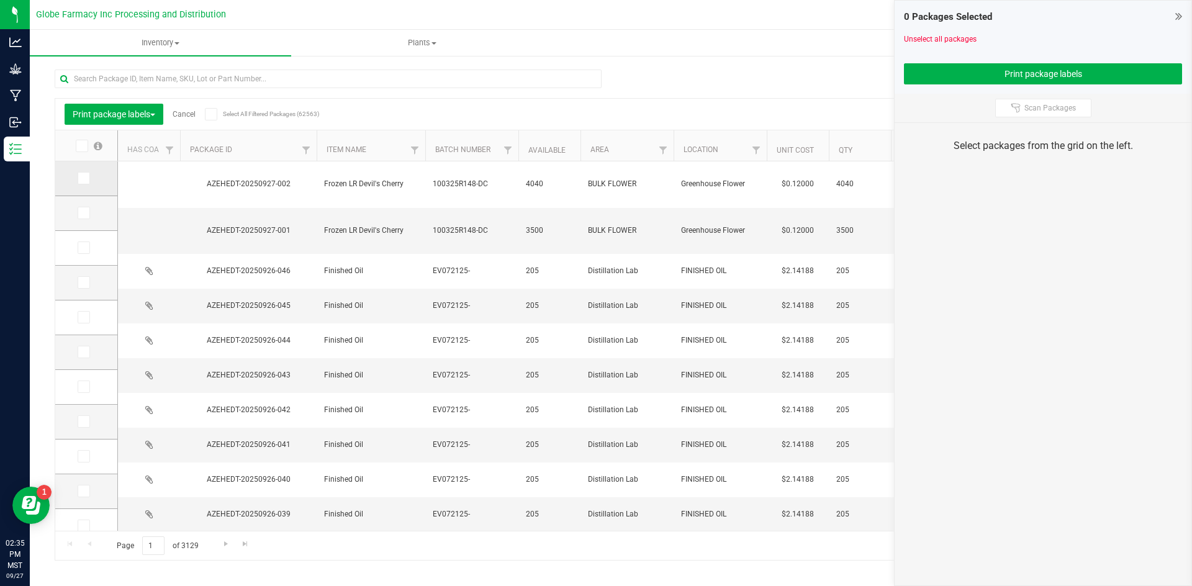
click at [79, 178] on icon at bounding box center [83, 178] width 8 height 0
click at [0, 0] on input "checkbox" at bounding box center [0, 0] width 0 height 0
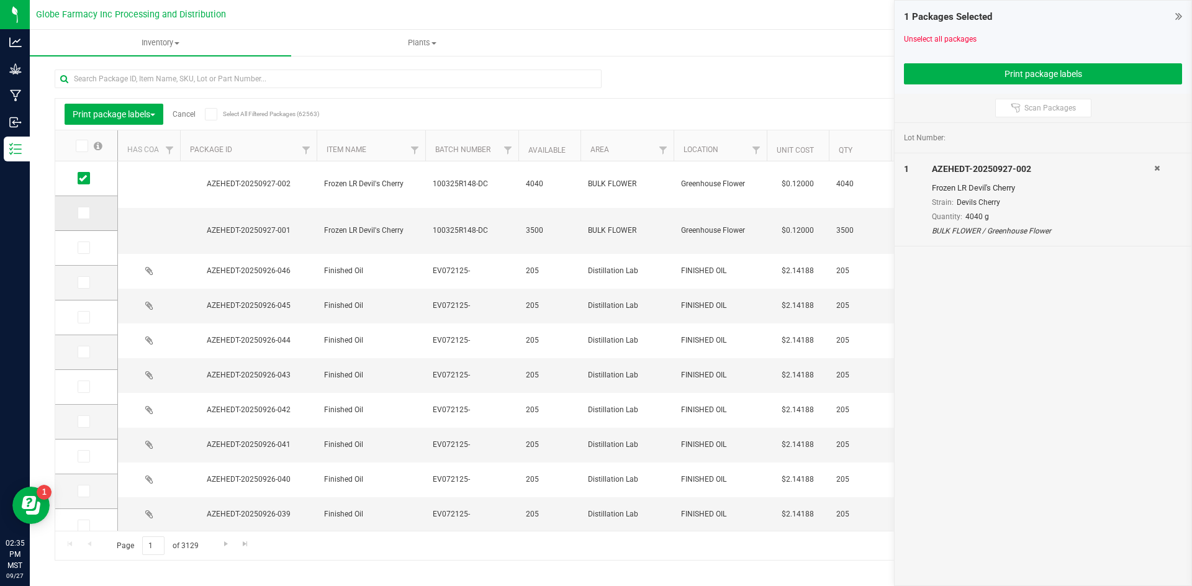
click at [86, 213] on icon at bounding box center [83, 213] width 8 height 0
click at [0, 0] on input "checkbox" at bounding box center [0, 0] width 0 height 0
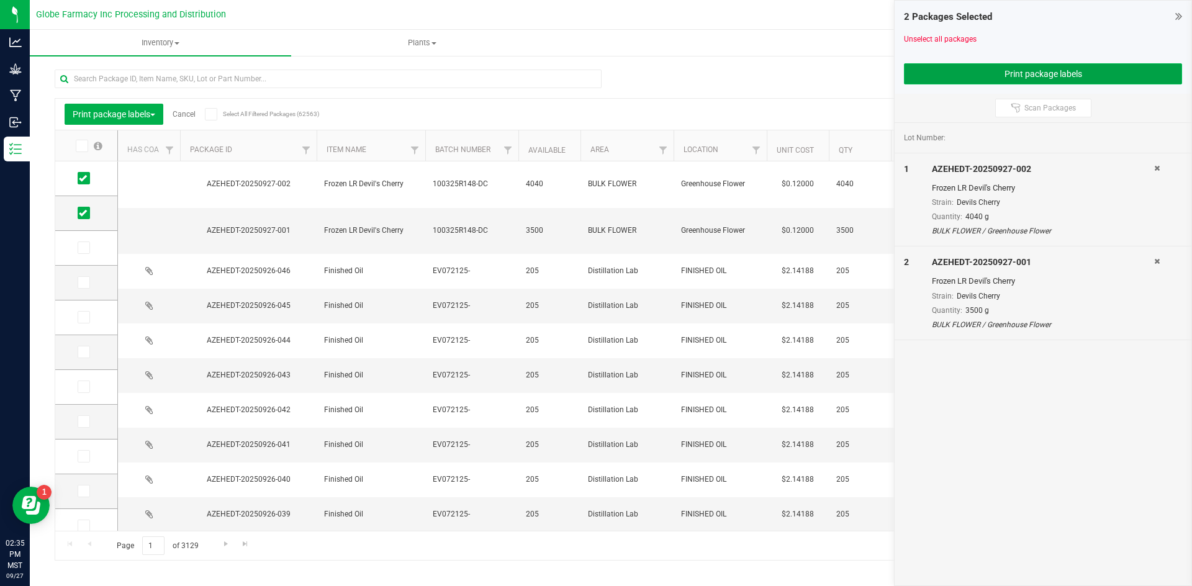
click at [1113, 70] on button "Print package labels" at bounding box center [1043, 73] width 278 height 21
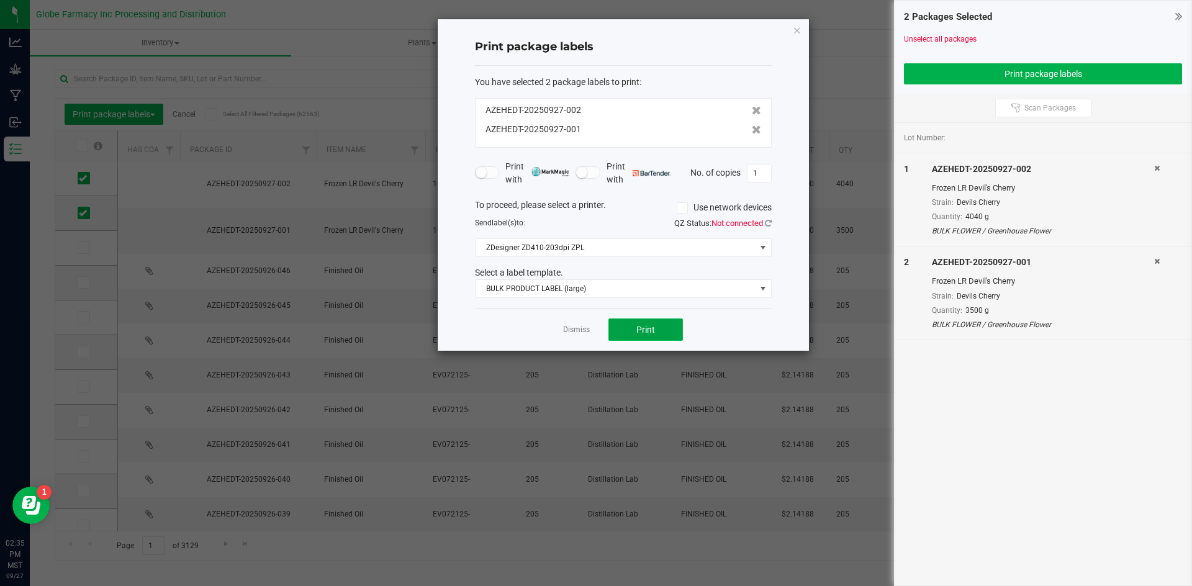
click at [617, 328] on button "Print" at bounding box center [646, 330] width 75 height 22
click at [579, 331] on link "Dismiss" at bounding box center [576, 330] width 27 height 11
